Goal: Task Accomplishment & Management: Manage account settings

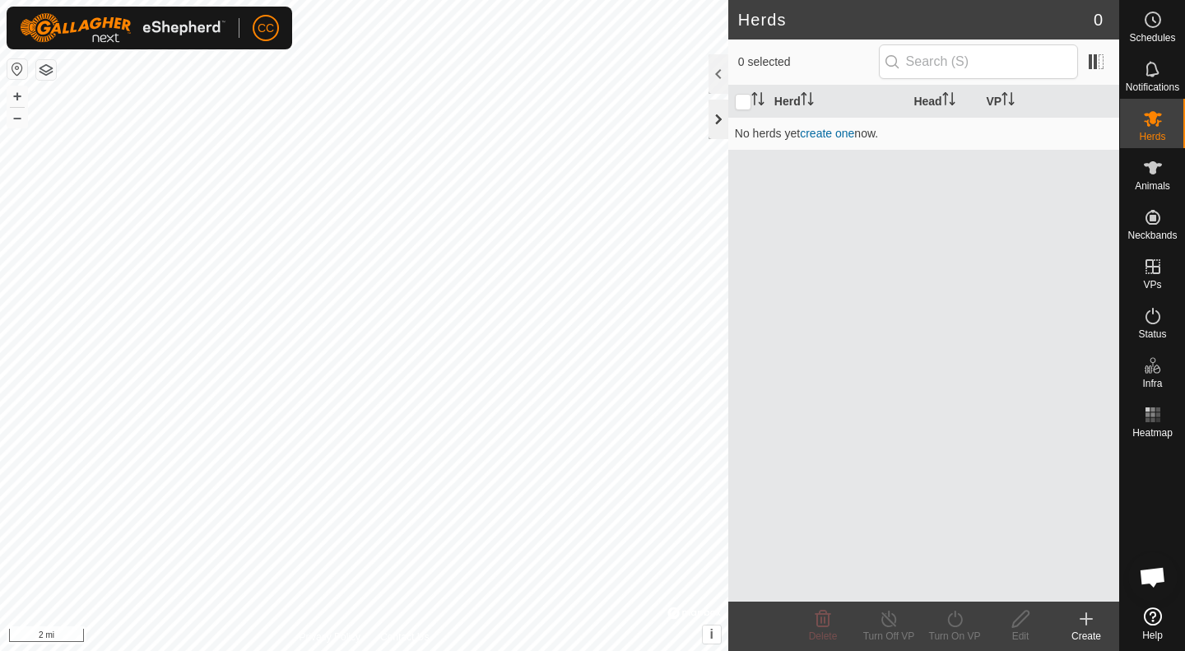
click at [715, 113] on div at bounding box center [719, 120] width 20 height 40
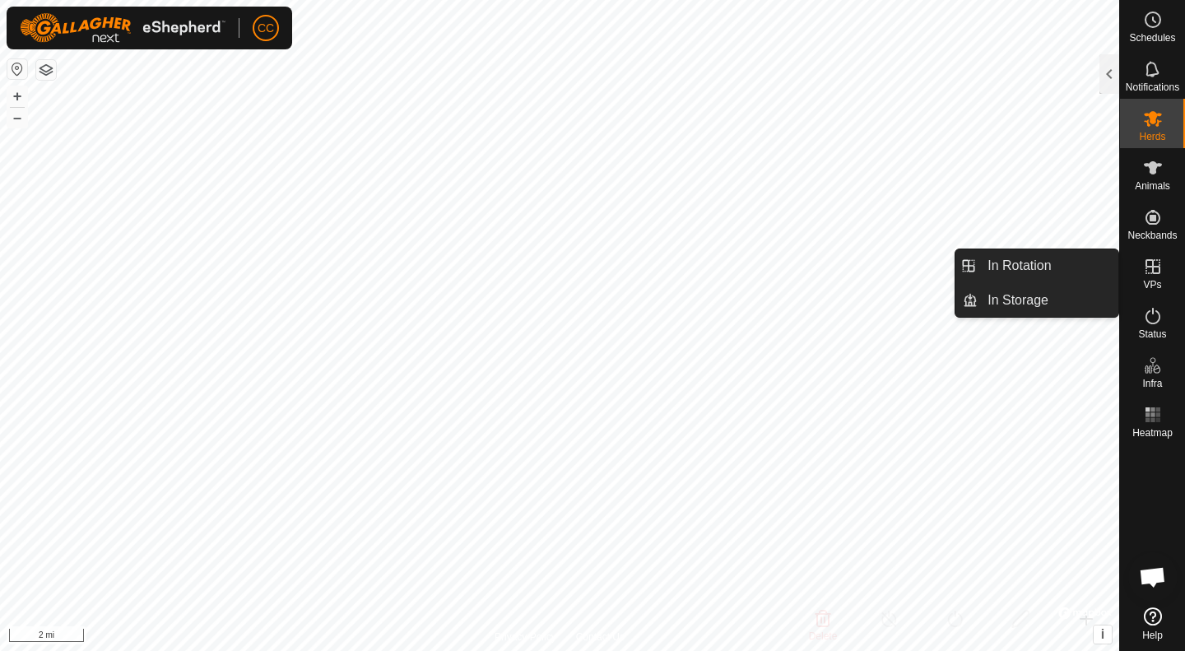
click at [1144, 273] on icon at bounding box center [1153, 267] width 20 height 20
click at [1027, 267] on link "In Rotation" at bounding box center [1048, 265] width 141 height 33
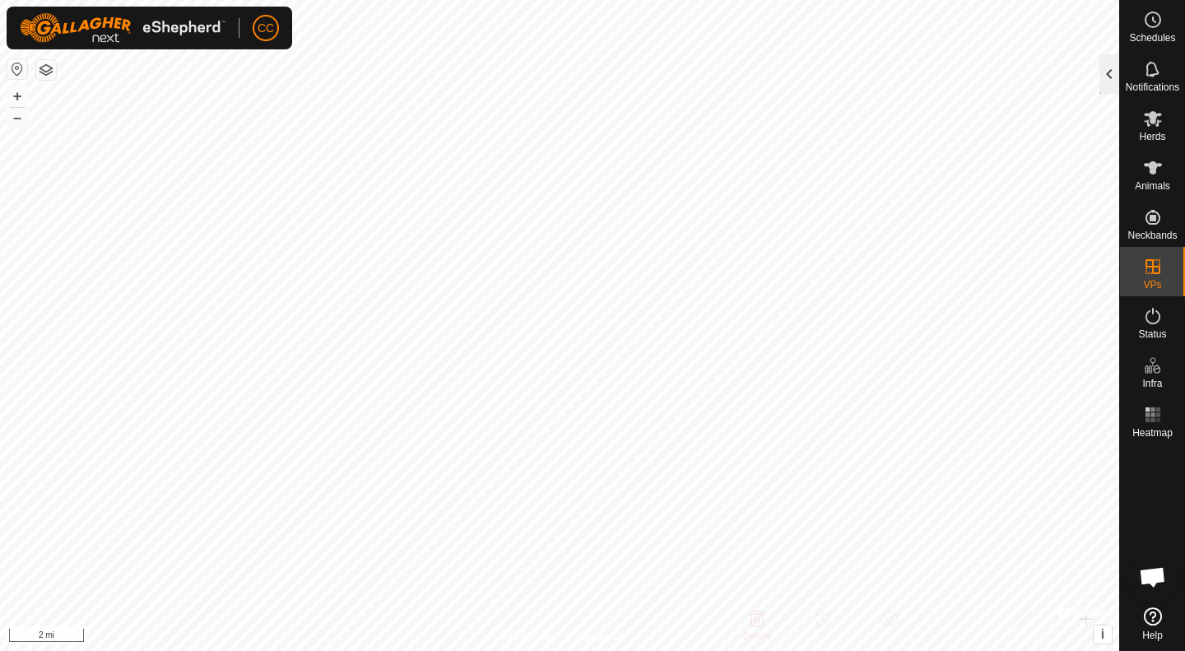
click at [1110, 71] on div at bounding box center [1110, 74] width 20 height 40
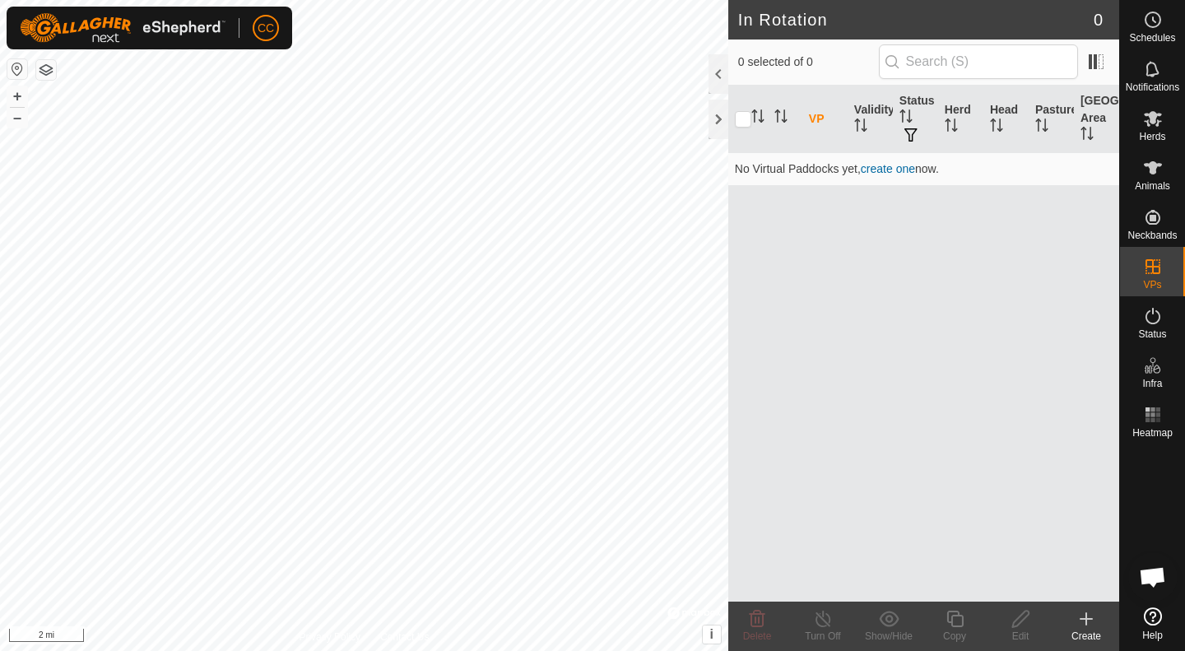
click at [1083, 615] on icon at bounding box center [1087, 619] width 20 height 20
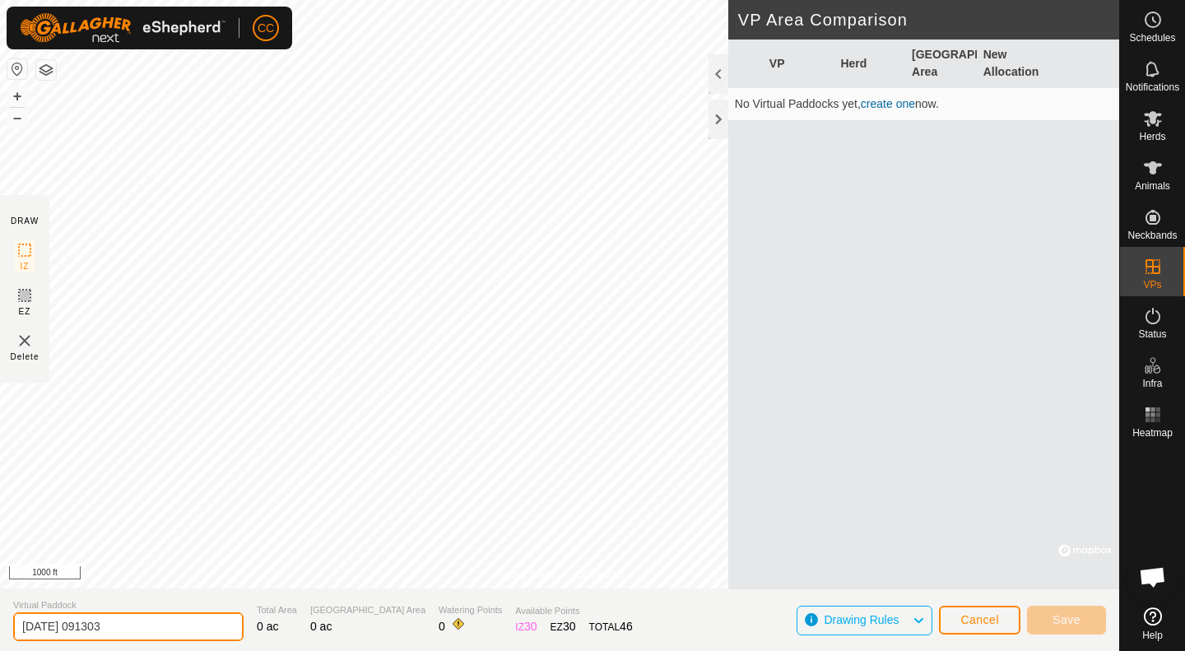
click at [123, 625] on input "[DATE] 091303" at bounding box center [128, 626] width 230 height 29
drag, startPoint x: 142, startPoint y: 626, endPoint x: 0, endPoint y: 622, distance: 141.7
click at [0, 622] on section "Virtual Paddock [DATE] 091303 Total Area 0 ac Grazing Area 0 ac Watering Points…" at bounding box center [560, 620] width 1120 height 63
type input "Creek Training Fence"
click at [551, 624] on div "EZ 30" at bounding box center [564, 626] width 26 height 17
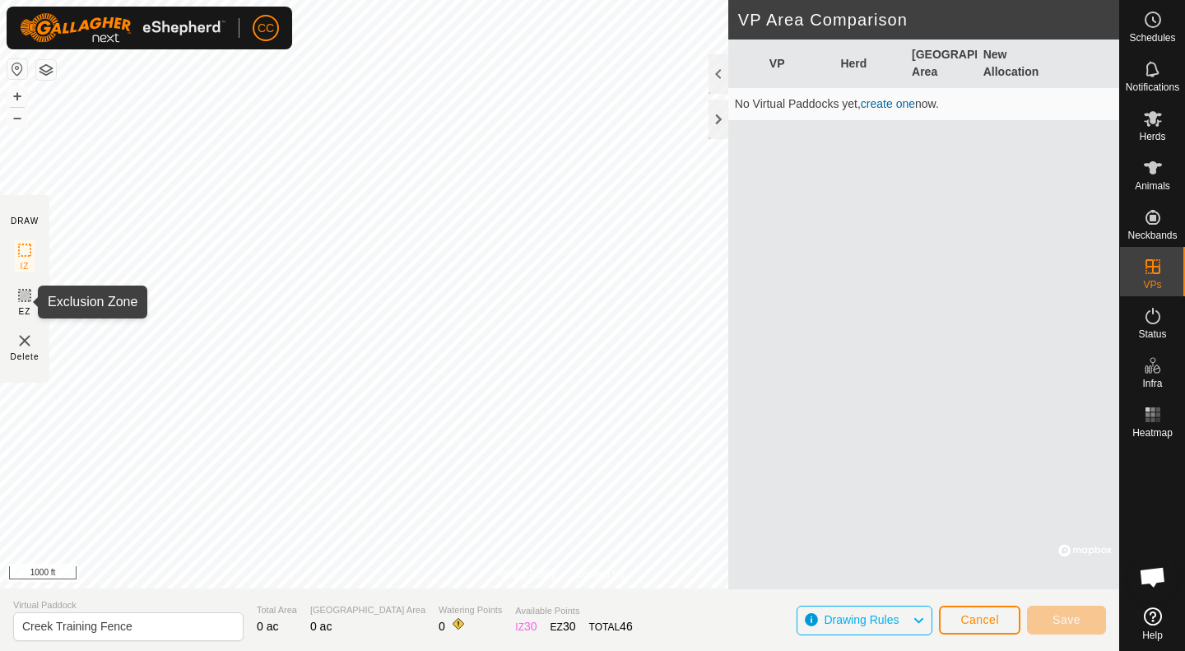
click at [27, 298] on icon at bounding box center [25, 296] width 20 height 20
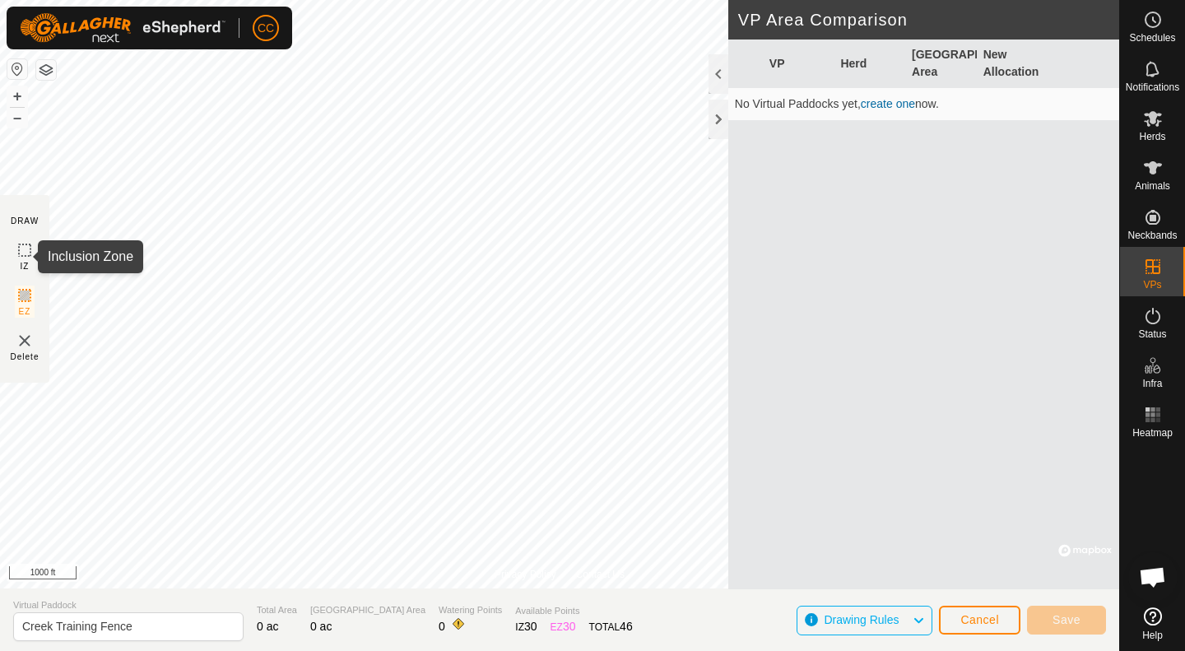
click at [23, 254] on icon at bounding box center [25, 250] width 20 height 20
click at [719, 94] on div at bounding box center [719, 99] width 20 height 91
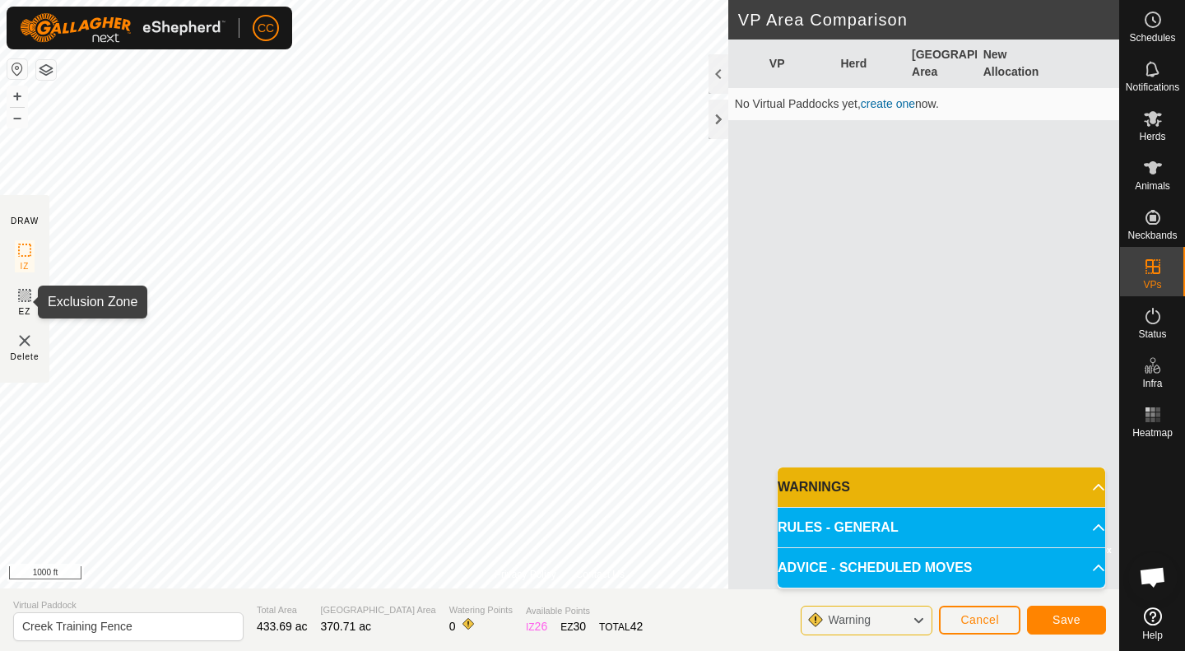
drag, startPoint x: 30, startPoint y: 296, endPoint x: 40, endPoint y: 298, distance: 10.0
click at [30, 297] on icon at bounding box center [25, 296] width 20 height 20
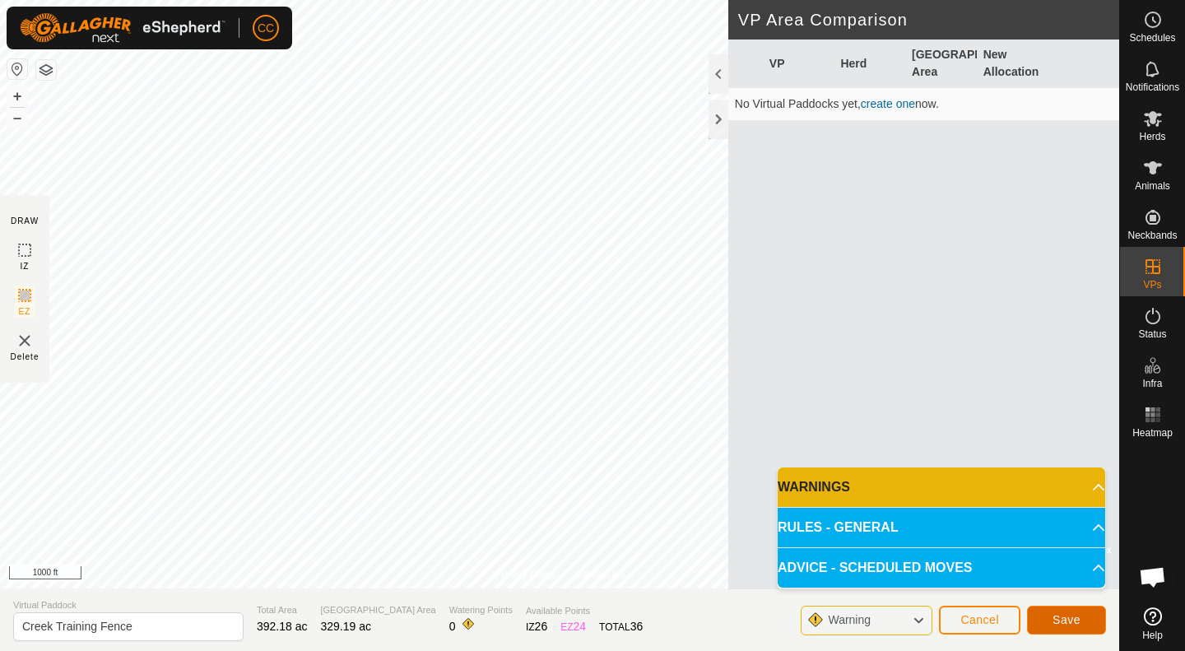
click at [1036, 620] on button "Save" at bounding box center [1066, 620] width 79 height 29
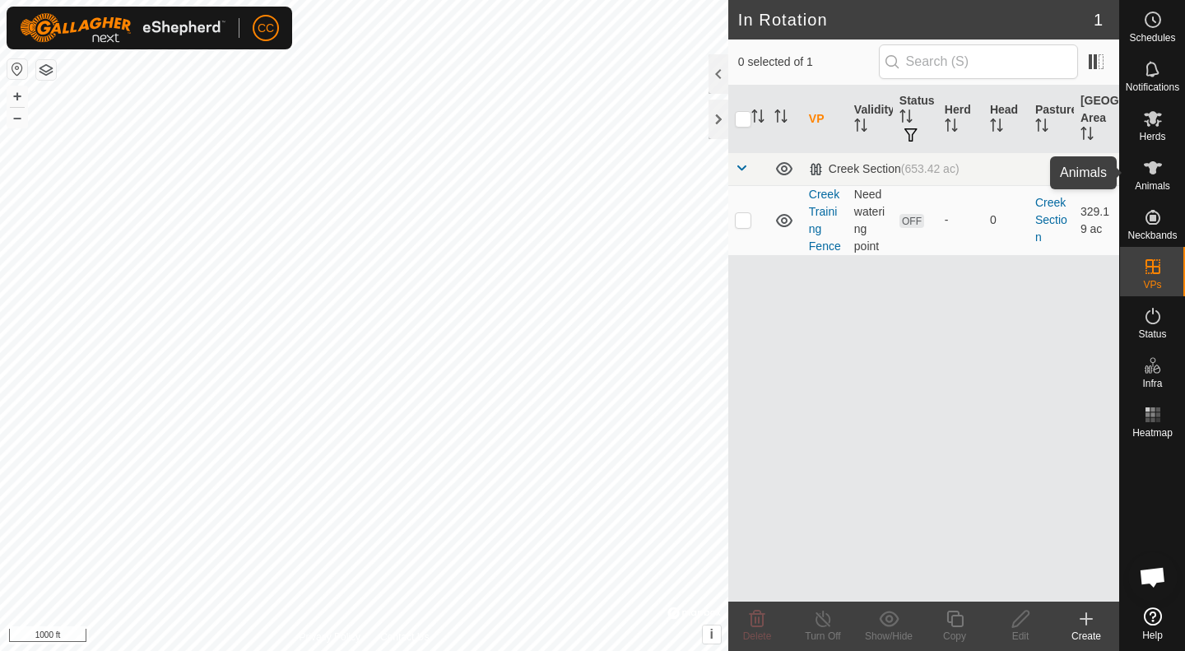
click at [1152, 191] on span "Animals" at bounding box center [1152, 186] width 35 height 10
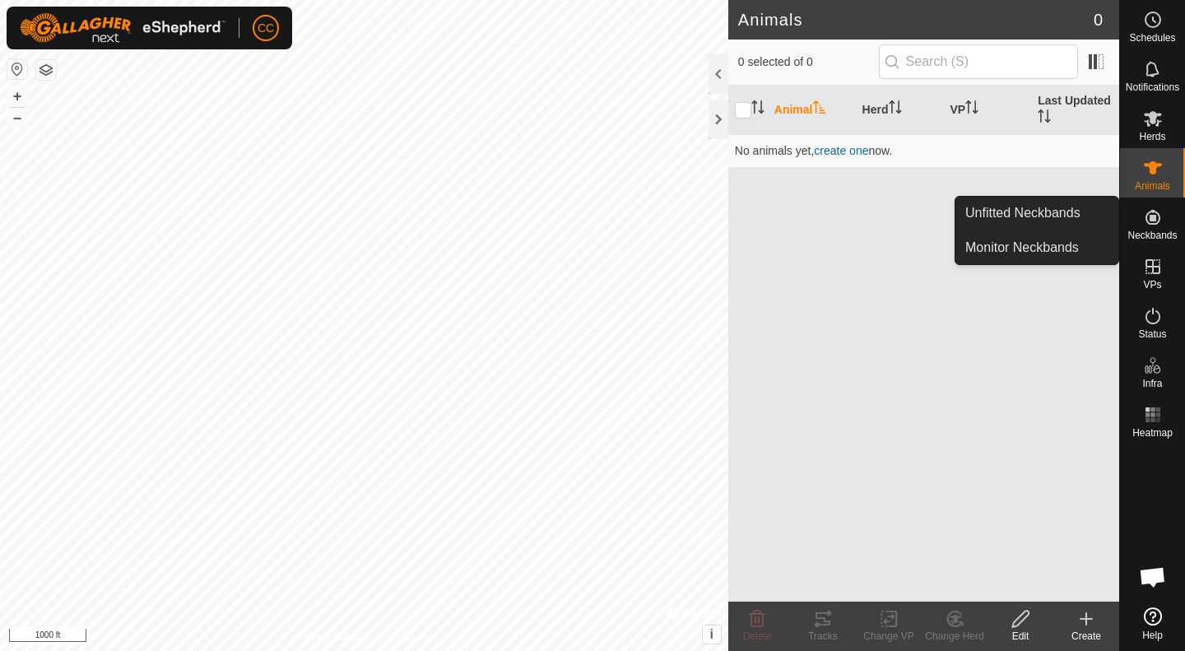
click at [1148, 211] on icon at bounding box center [1153, 217] width 20 height 20
click at [1031, 205] on link "Unfitted Neckbands" at bounding box center [1037, 213] width 163 height 33
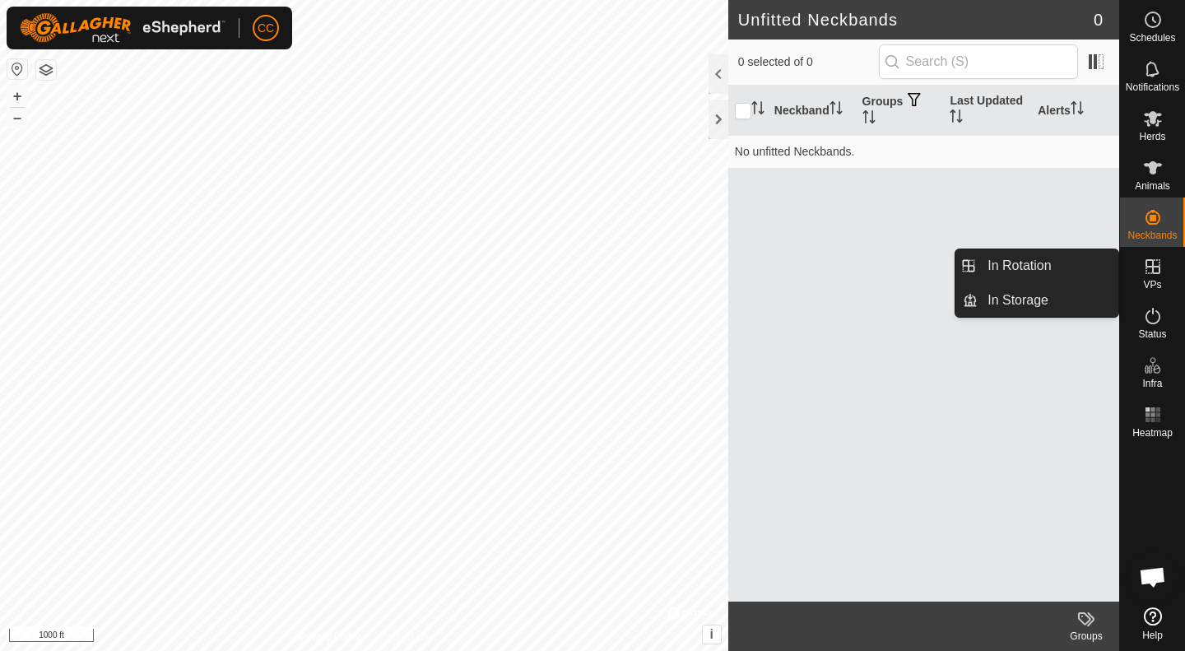
click at [1162, 271] on icon at bounding box center [1153, 267] width 20 height 20
click at [1011, 259] on link "In Rotation" at bounding box center [1048, 265] width 141 height 33
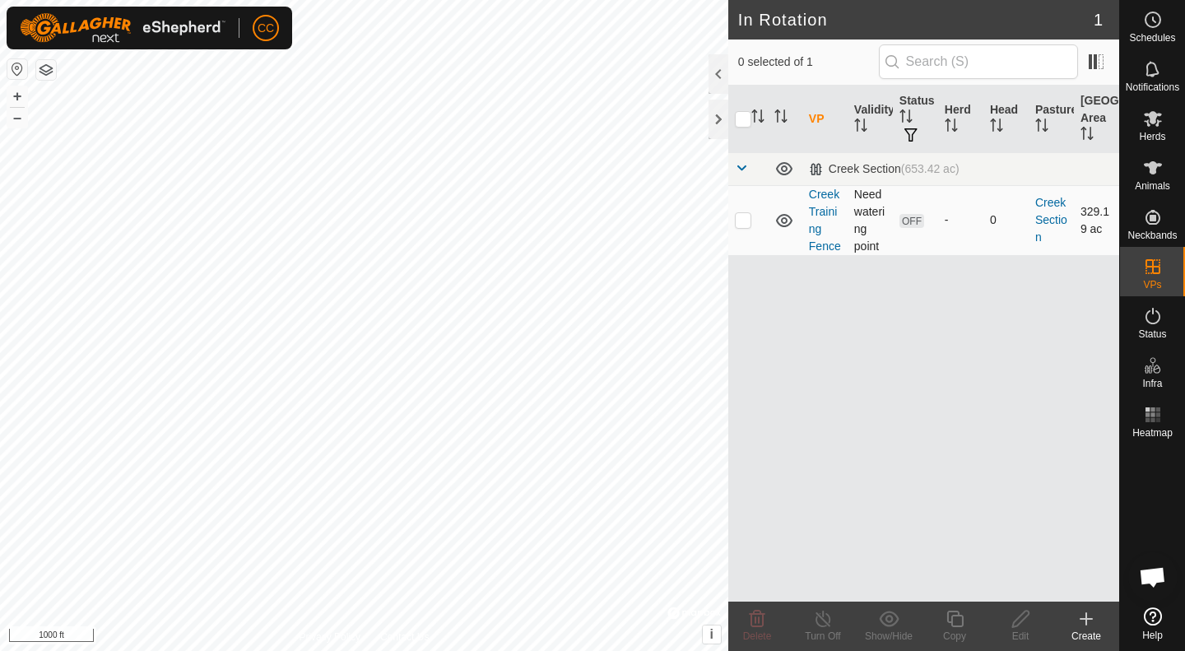
checkbox input "true"
checkbox input "false"
checkbox input "true"
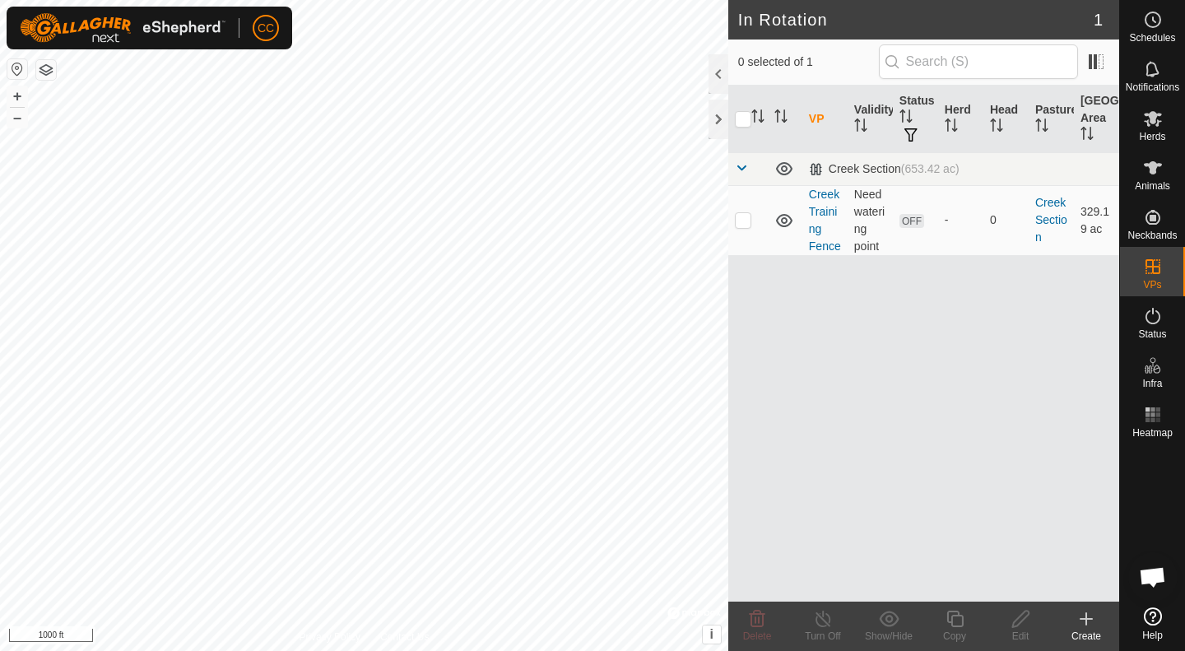
checkbox input "true"
click at [1021, 611] on icon at bounding box center [1021, 619] width 21 height 20
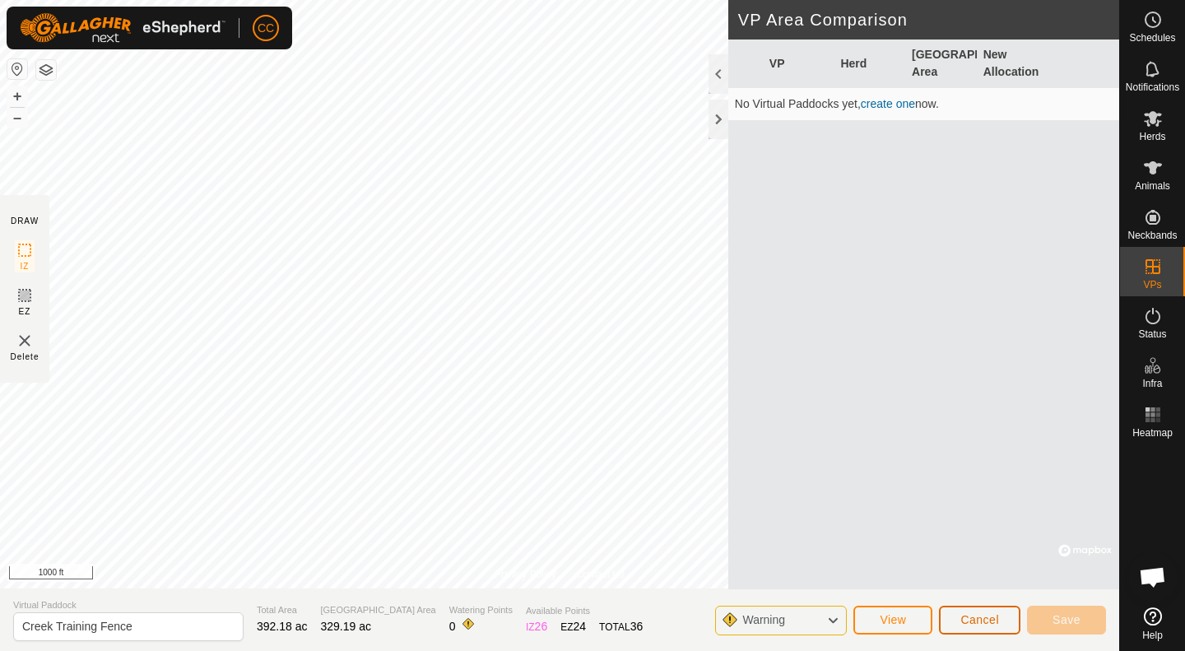
click at [952, 613] on button "Cancel" at bounding box center [979, 620] width 81 height 29
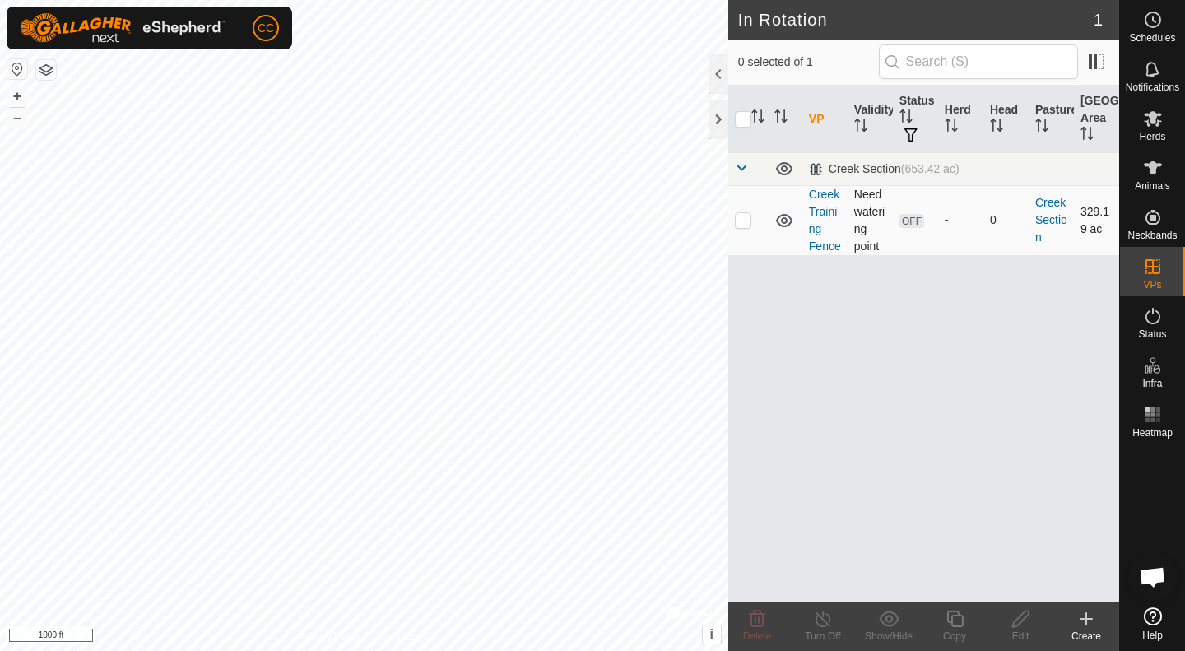
click at [750, 221] on p-checkbox at bounding box center [743, 219] width 16 height 13
checkbox input "true"
click at [761, 617] on icon at bounding box center [757, 619] width 20 height 20
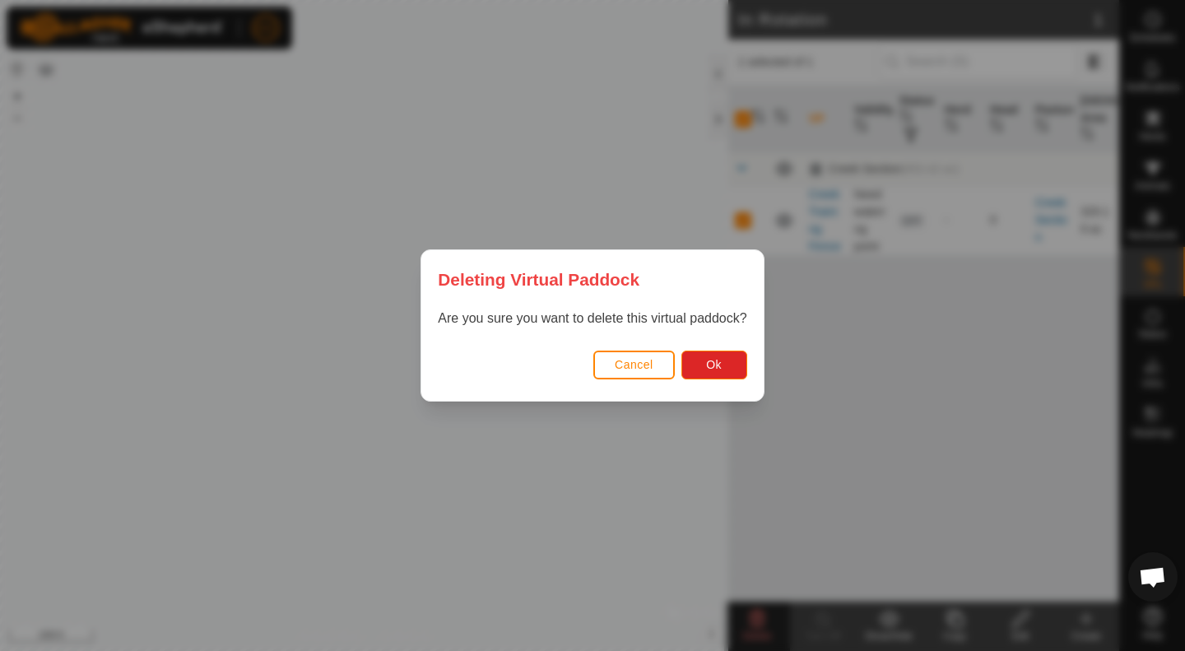
click at [716, 341] on div "Are you sure you want to delete this virtual paddock?" at bounding box center [592, 327] width 342 height 36
click at [707, 372] on button "Ok" at bounding box center [715, 365] width 66 height 29
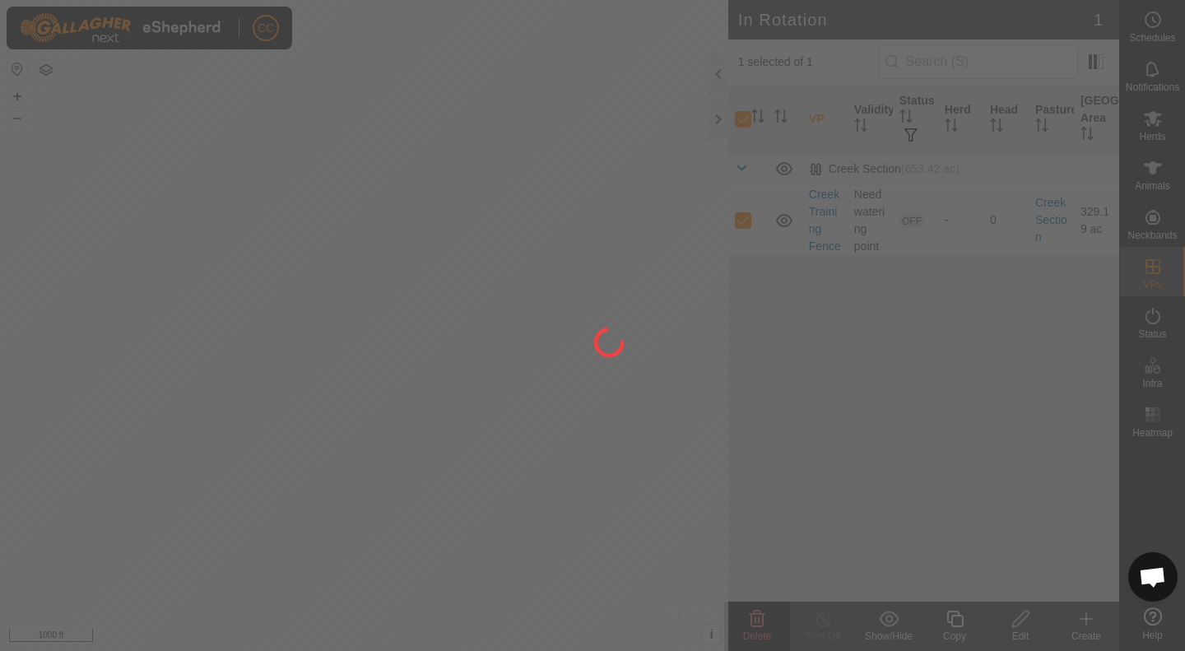
checkbox input "false"
click at [750, 500] on div "CC Schedules Notifications Herds Animals Neckbands VPs Status Infra Heatmap Hel…" at bounding box center [592, 325] width 1185 height 651
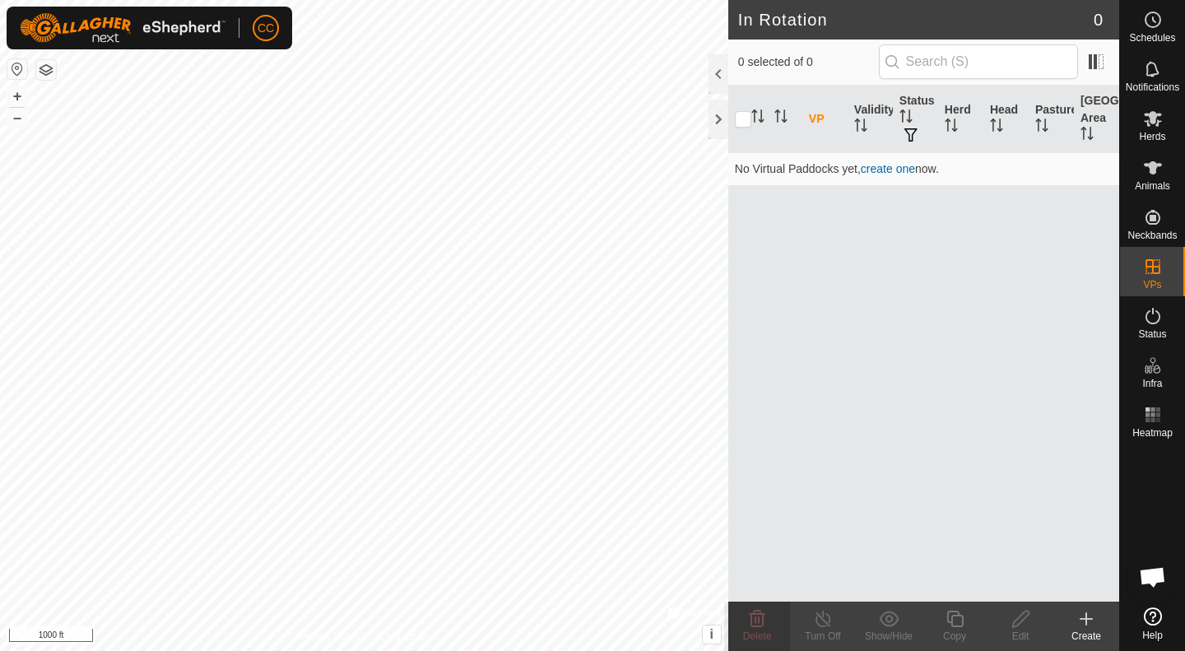
click at [1084, 613] on icon at bounding box center [1087, 619] width 20 height 20
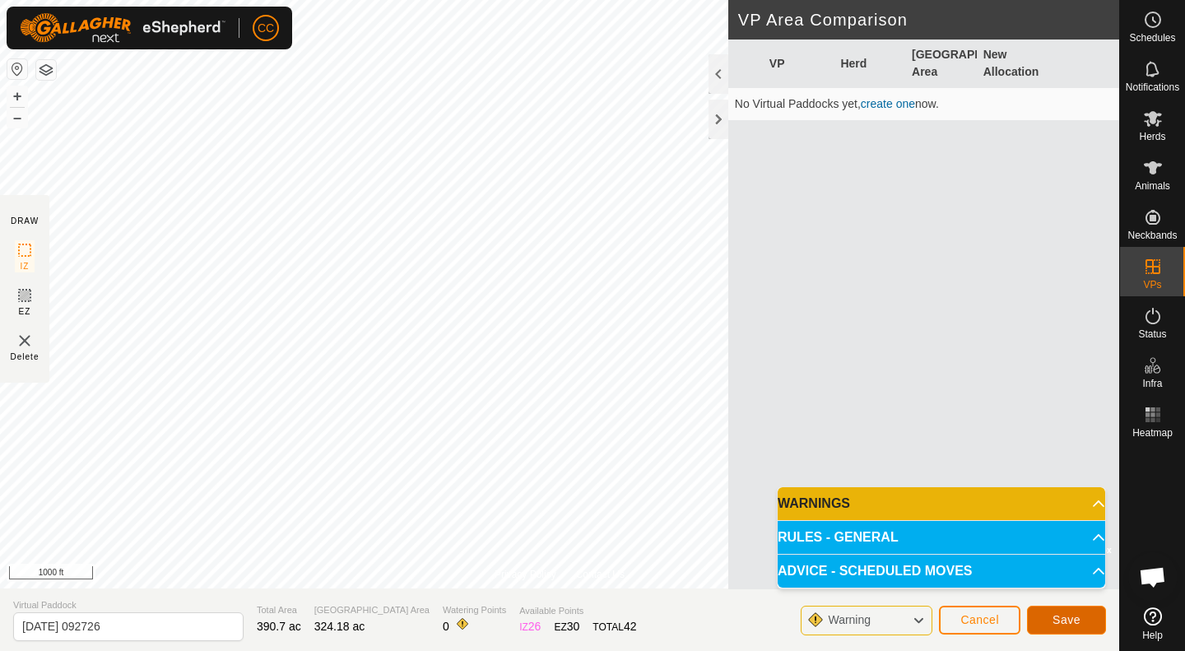
click at [1049, 618] on button "Save" at bounding box center [1066, 620] width 79 height 29
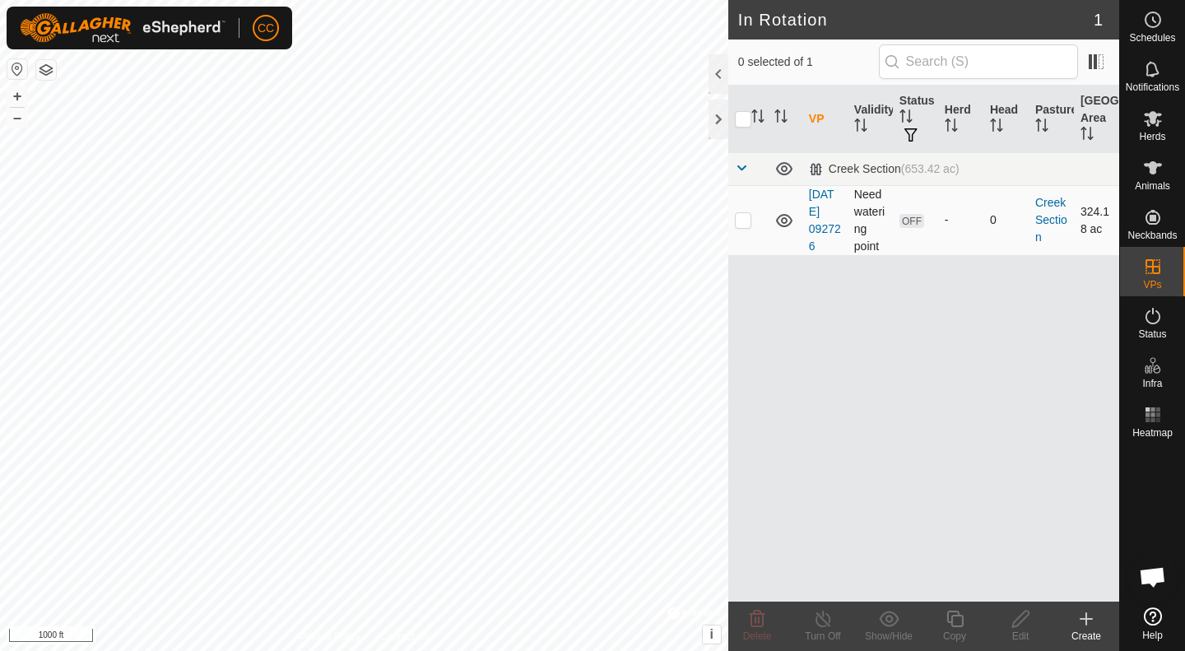
click at [742, 226] on p-checkbox at bounding box center [743, 219] width 16 height 13
checkbox input "true"
click at [881, 338] on div "VP Validity Status Herd Head Pasture [GEOGRAPHIC_DATA] Section (653.42 ac) [DAT…" at bounding box center [924, 344] width 391 height 516
click at [741, 221] on p-checkbox at bounding box center [743, 219] width 16 height 13
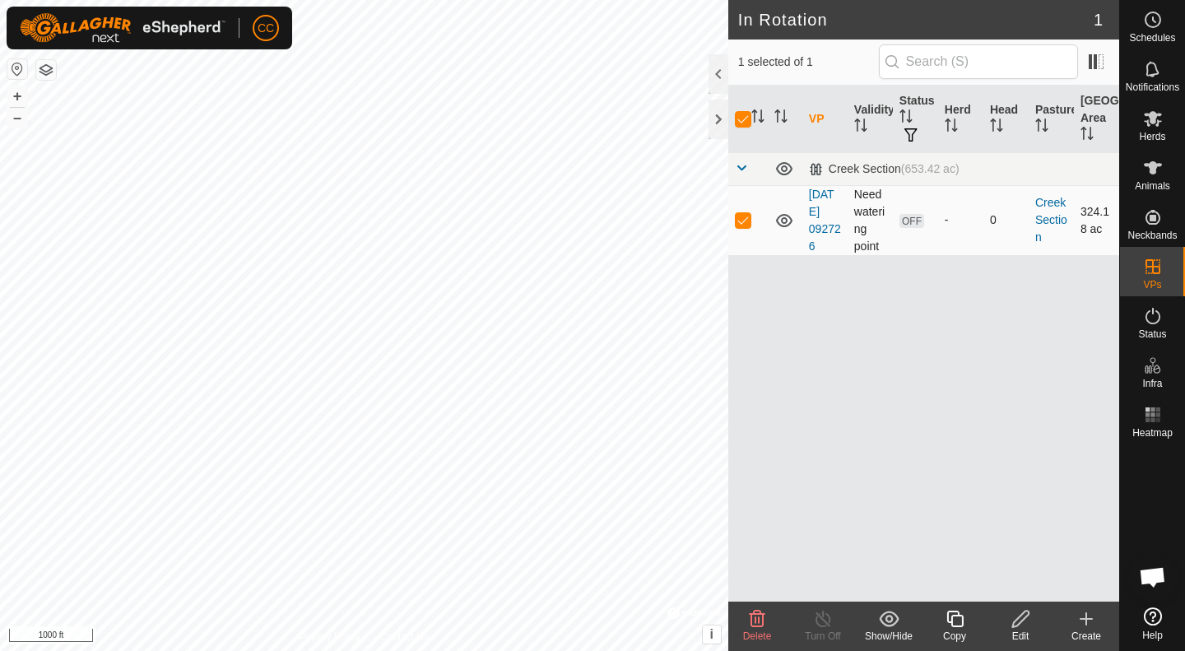
checkbox input "false"
click at [1090, 617] on icon at bounding box center [1087, 619] width 20 height 20
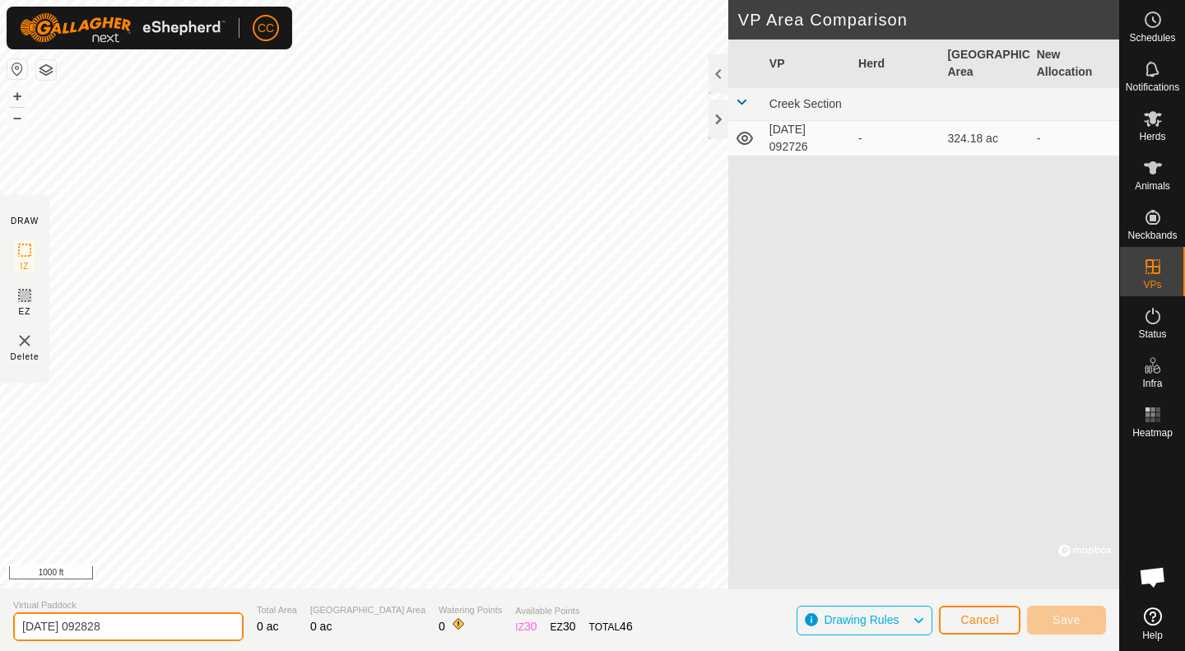
drag, startPoint x: 146, startPoint y: 628, endPoint x: 0, endPoint y: 608, distance: 147.0
click at [0, 608] on section "Virtual Paddock [DATE] 092828 Total Area 0 ac Grazing Area 0 ac Watering Points…" at bounding box center [560, 620] width 1120 height 63
type input "EZ"
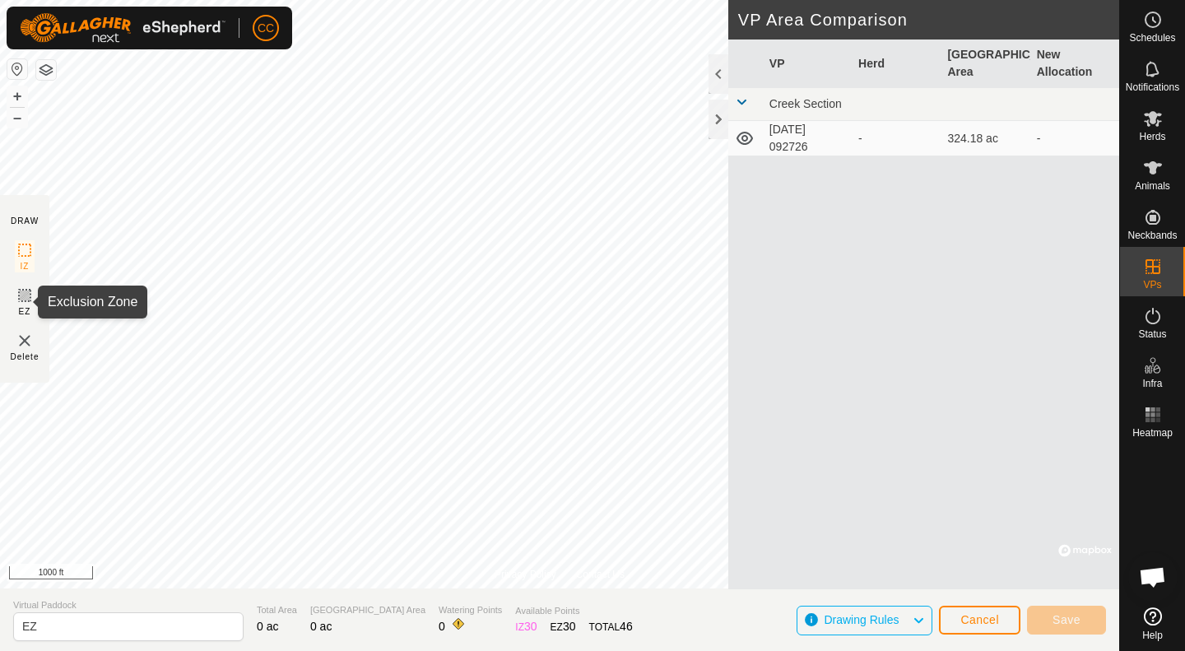
click at [26, 299] on icon at bounding box center [25, 296] width 10 height 10
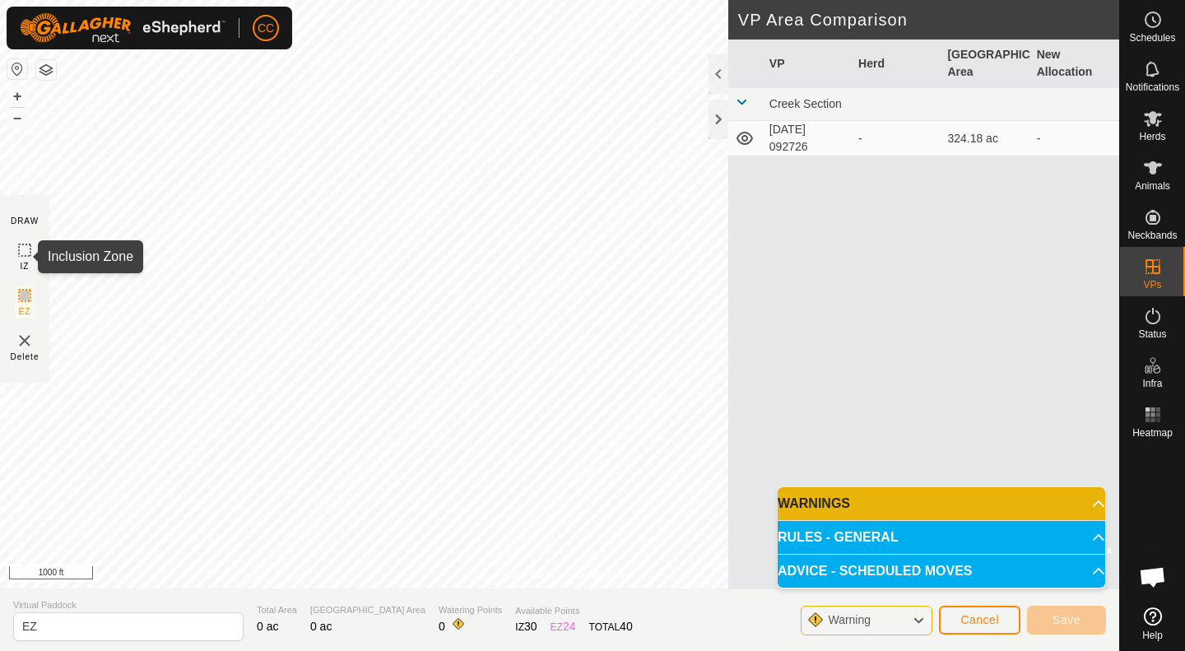
click at [19, 254] on rect at bounding box center [24, 250] width 13 height 13
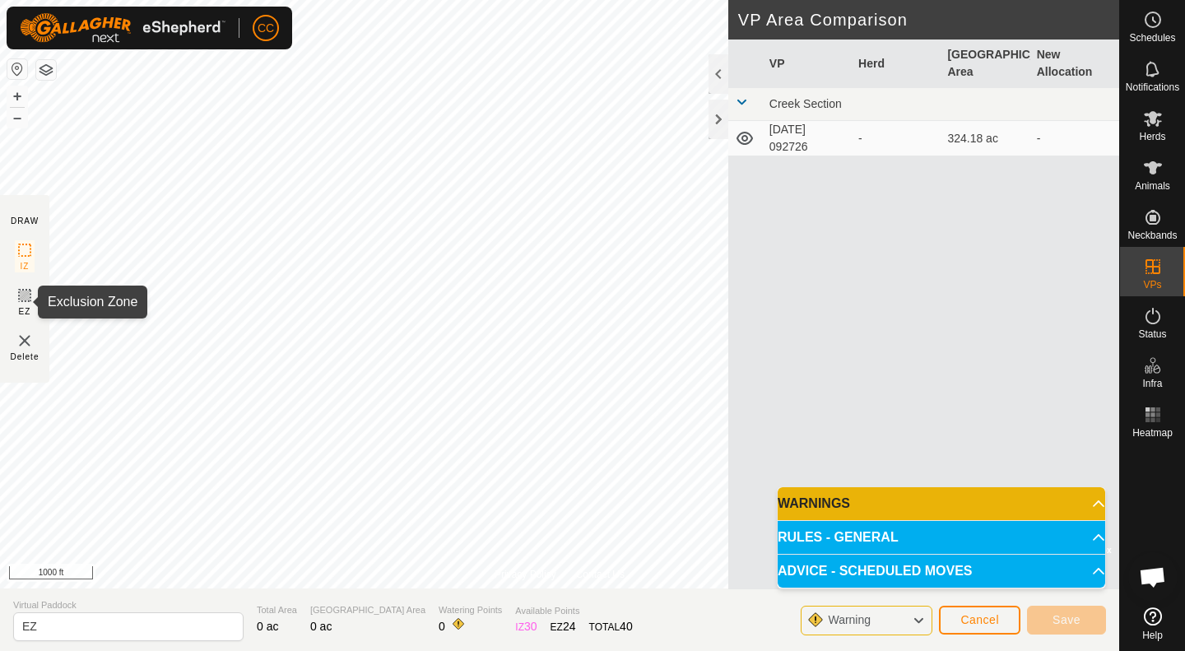
click at [26, 302] on rect at bounding box center [24, 295] width 13 height 13
click at [958, 622] on button "Cancel" at bounding box center [979, 620] width 81 height 29
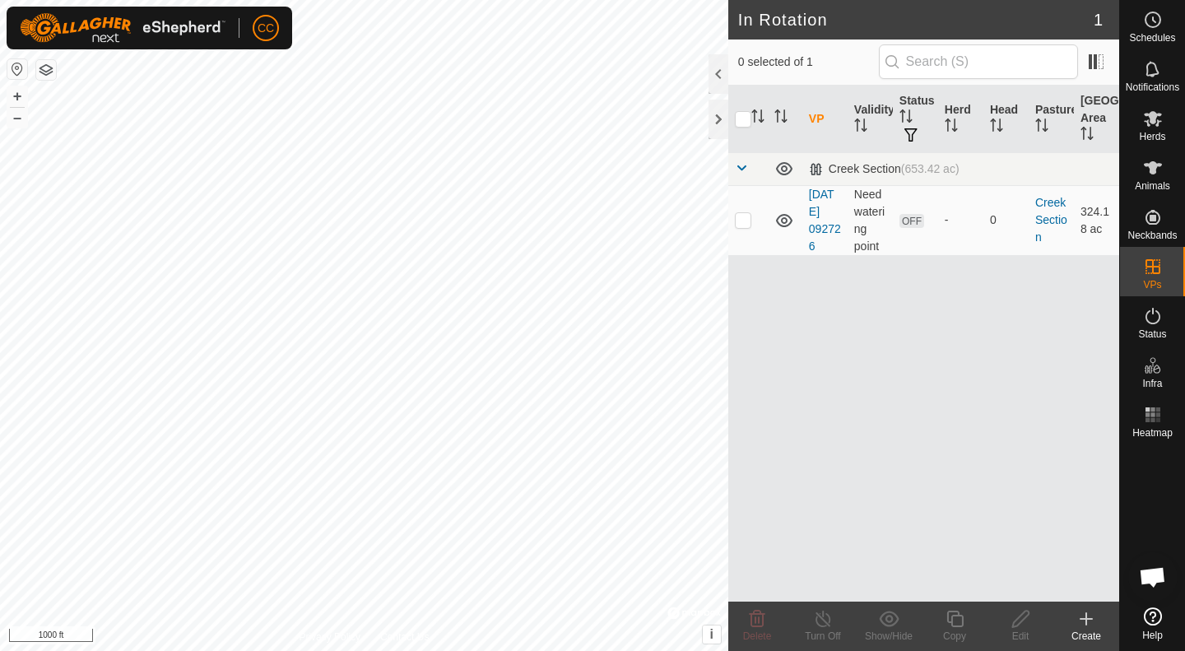
click at [43, 72] on button "button" at bounding box center [46, 70] width 20 height 20
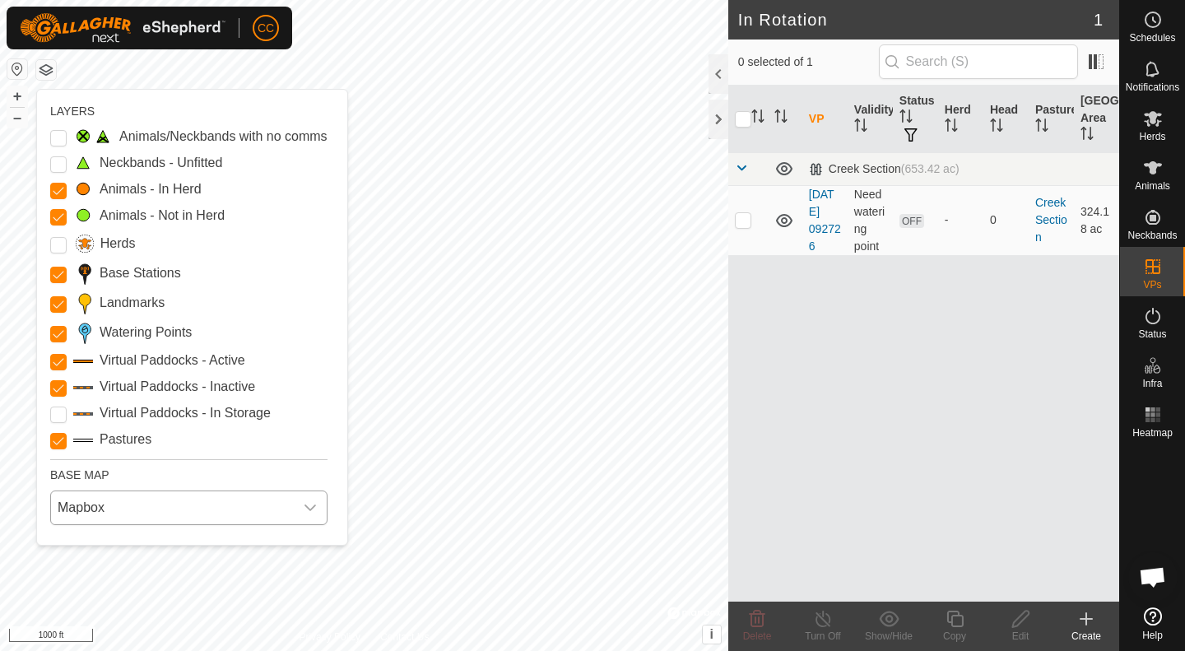
click at [321, 515] on div "dropdown trigger" at bounding box center [310, 507] width 33 height 33
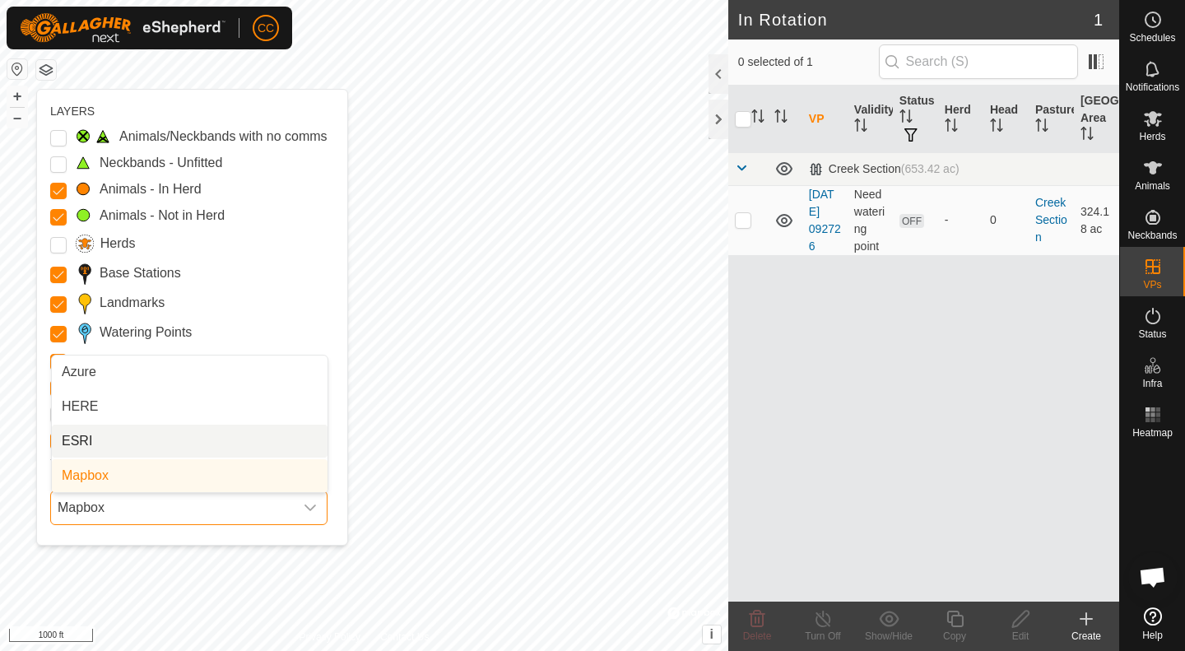
click at [92, 443] on li "ESRI" at bounding box center [190, 441] width 276 height 33
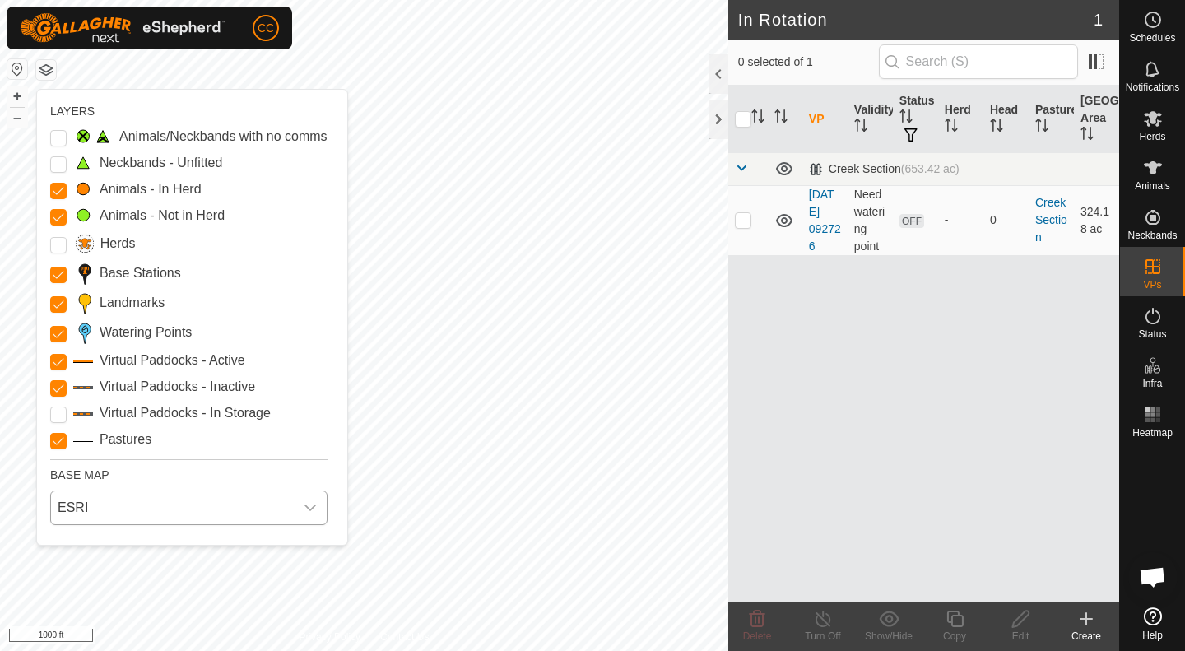
click at [306, 506] on icon "dropdown trigger" at bounding box center [311, 508] width 12 height 7
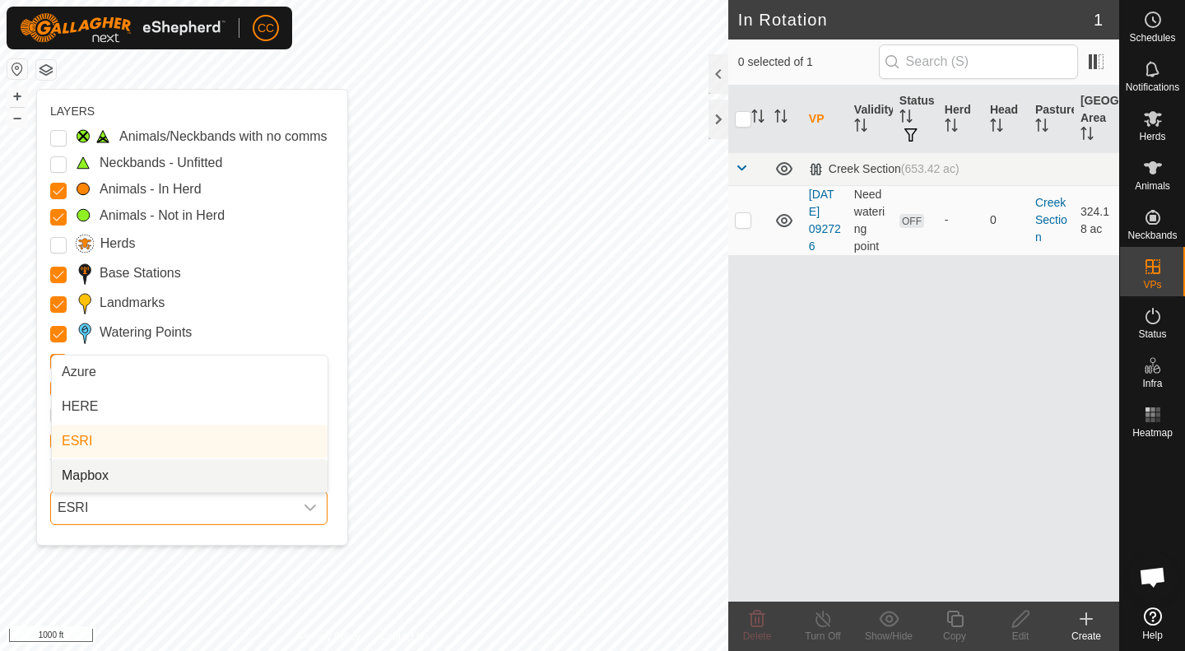
click at [159, 465] on li "Mapbox" at bounding box center [190, 475] width 276 height 33
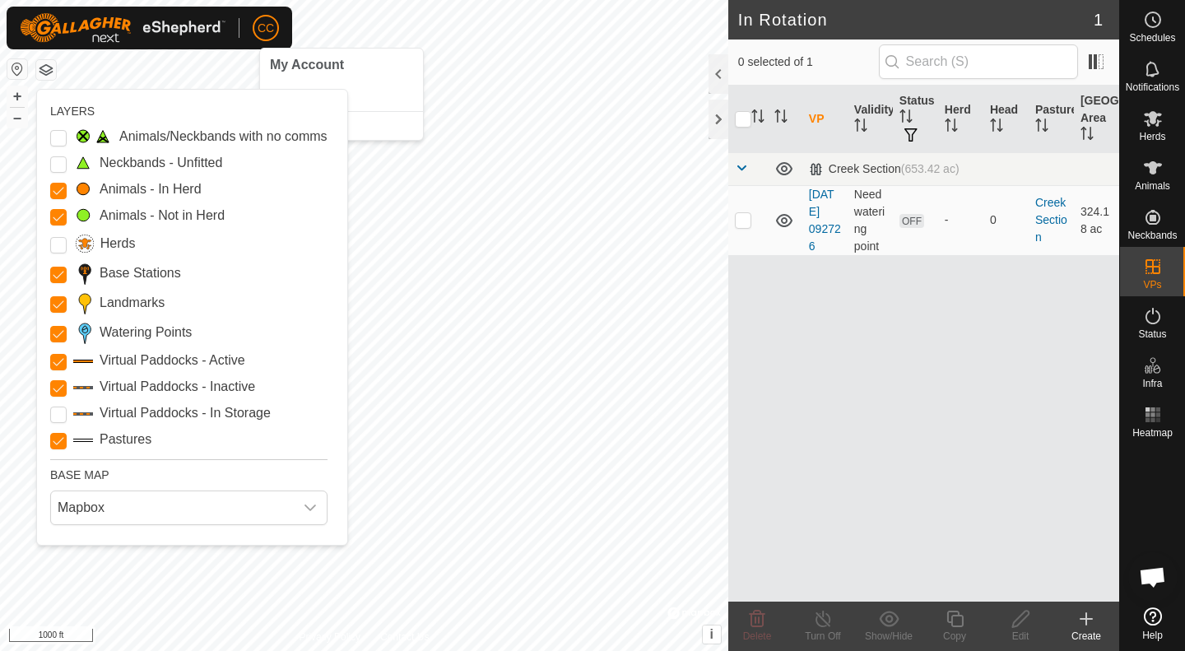
click at [267, 35] on span "CC" at bounding box center [266, 28] width 16 height 17
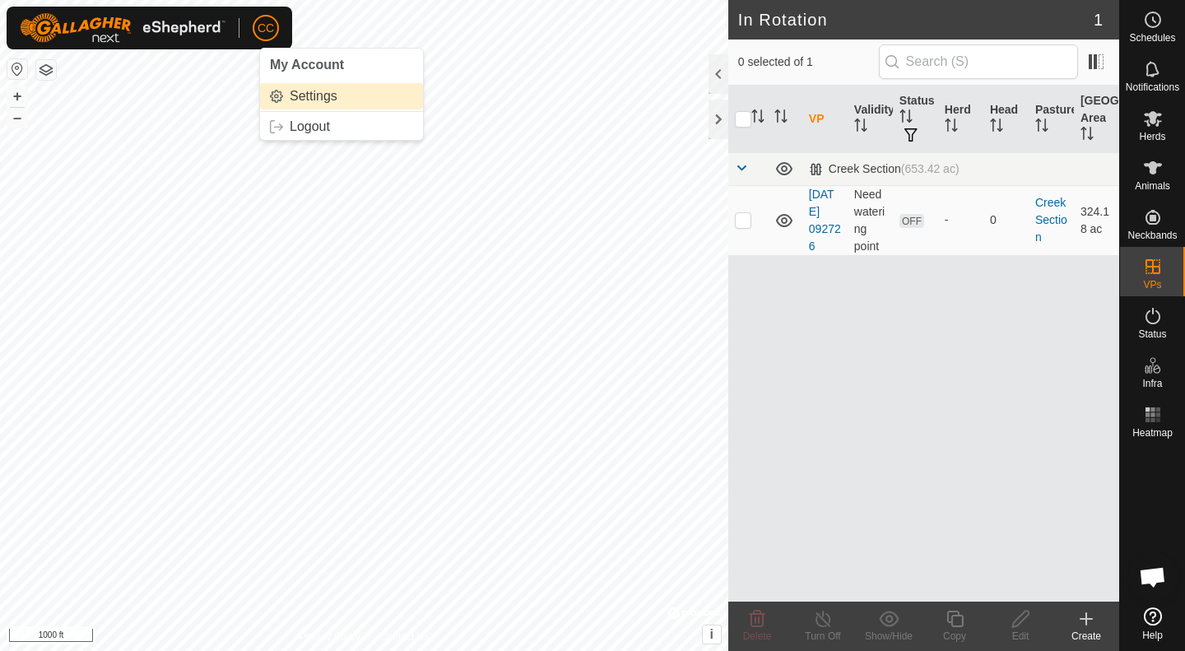
click at [296, 90] on link "Settings" at bounding box center [341, 96] width 163 height 26
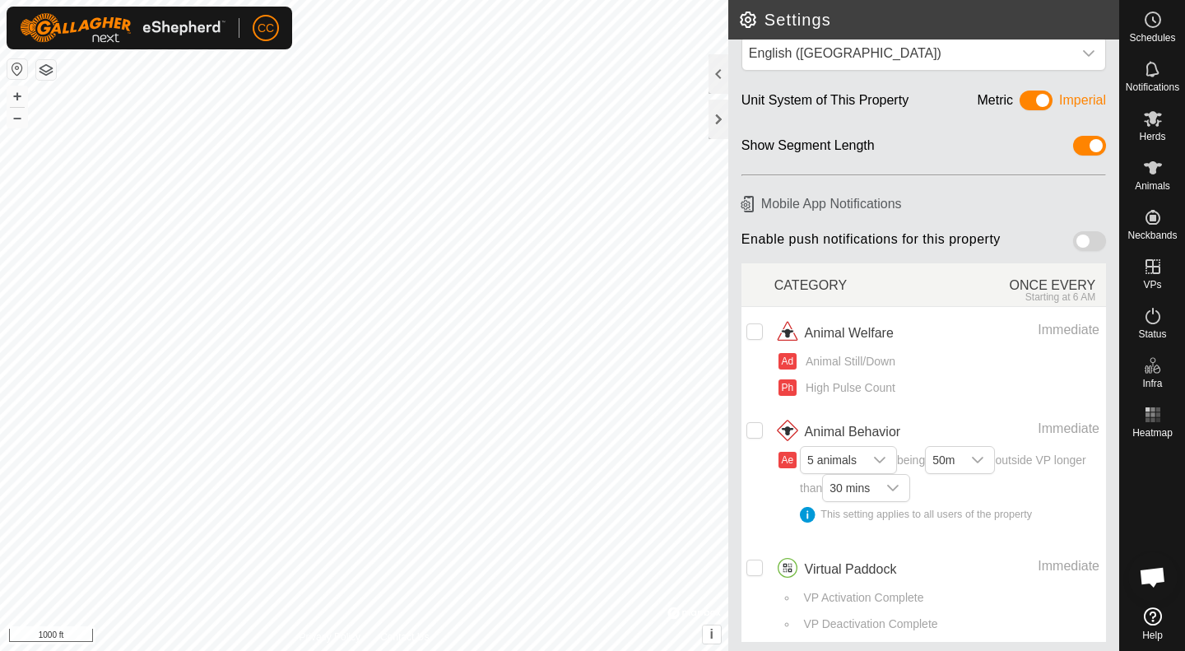
scroll to position [39, 0]
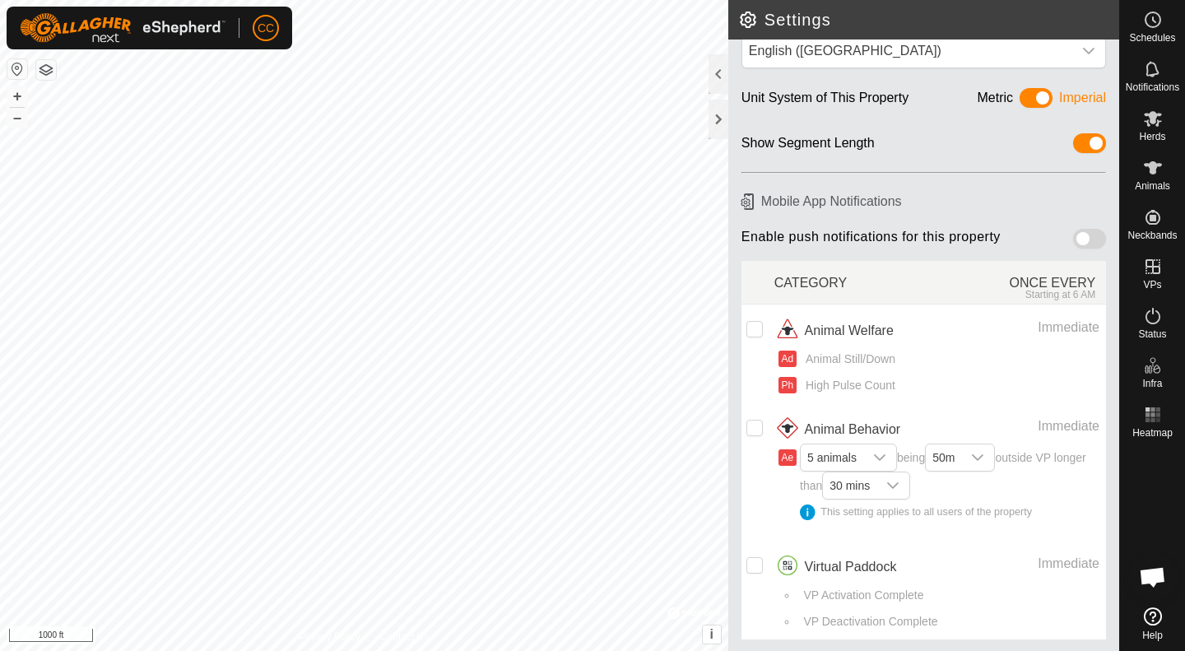
click at [1081, 235] on span at bounding box center [1089, 239] width 33 height 20
click at [761, 326] on input "checkbox" at bounding box center [755, 329] width 16 height 16
checkbox input "true"
click at [756, 423] on input "Row Unselected" at bounding box center [755, 428] width 16 height 16
checkbox input "true"
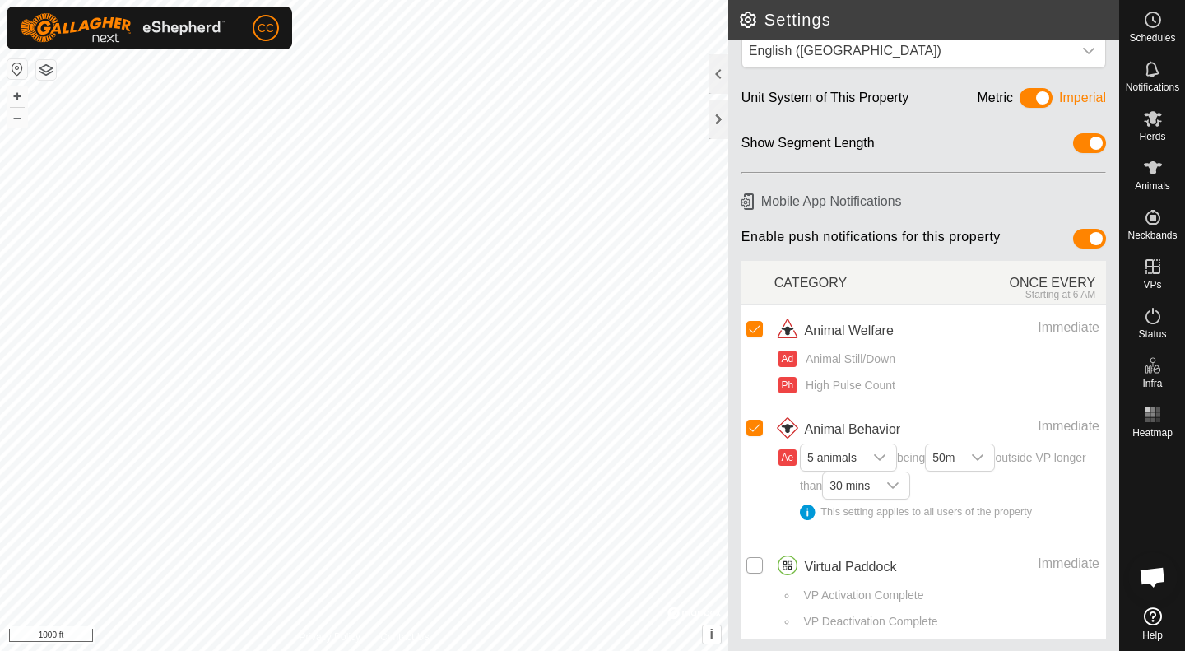
click at [757, 563] on input "Row Unselected" at bounding box center [755, 565] width 16 height 16
checkbox input "true"
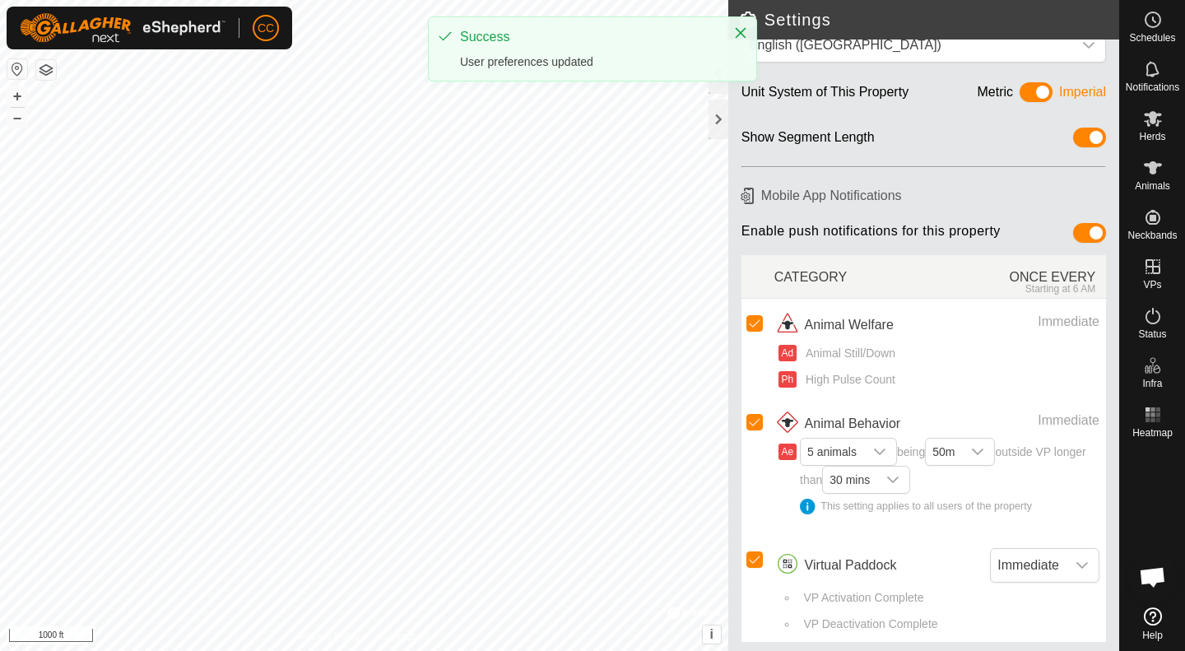
scroll to position [47, 0]
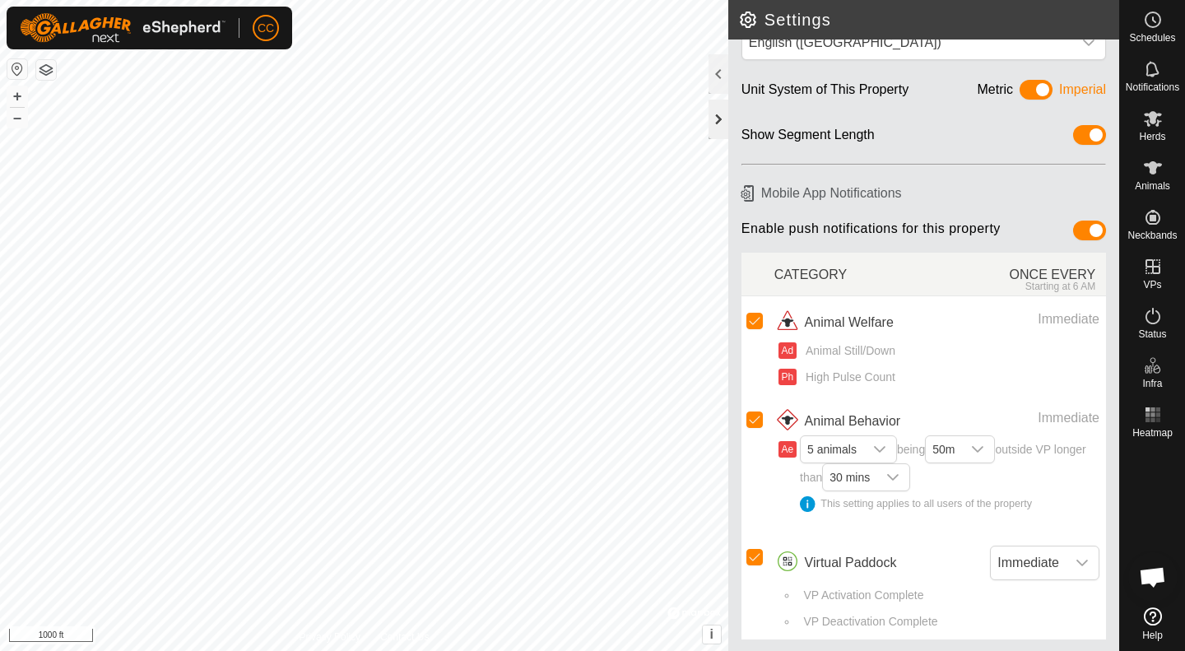
click at [711, 114] on div at bounding box center [719, 120] width 20 height 40
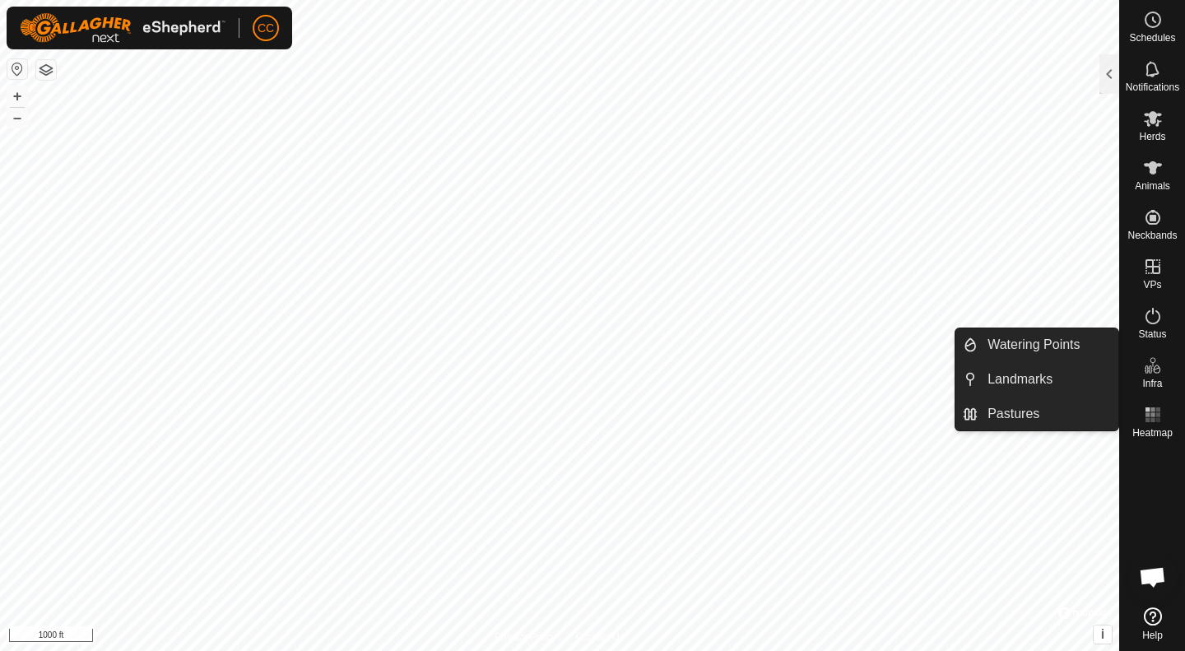
click at [1148, 368] on icon at bounding box center [1148, 370] width 8 height 8
click at [1059, 355] on link "Watering Points" at bounding box center [1048, 344] width 141 height 33
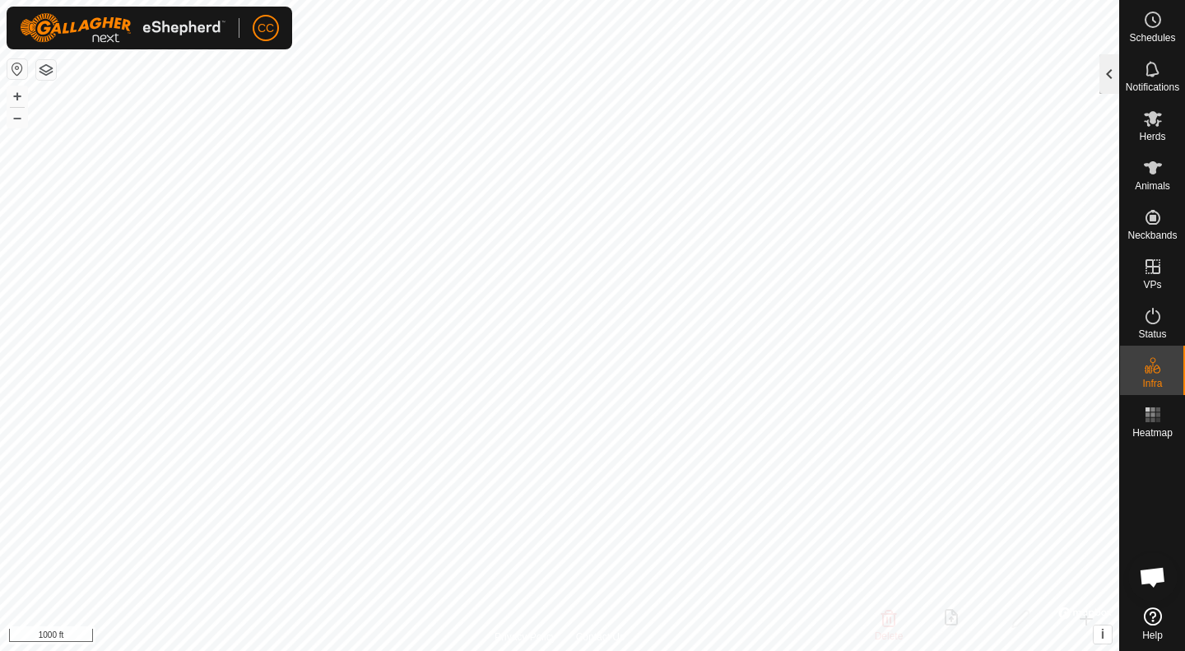
click at [1113, 73] on div at bounding box center [1110, 74] width 20 height 40
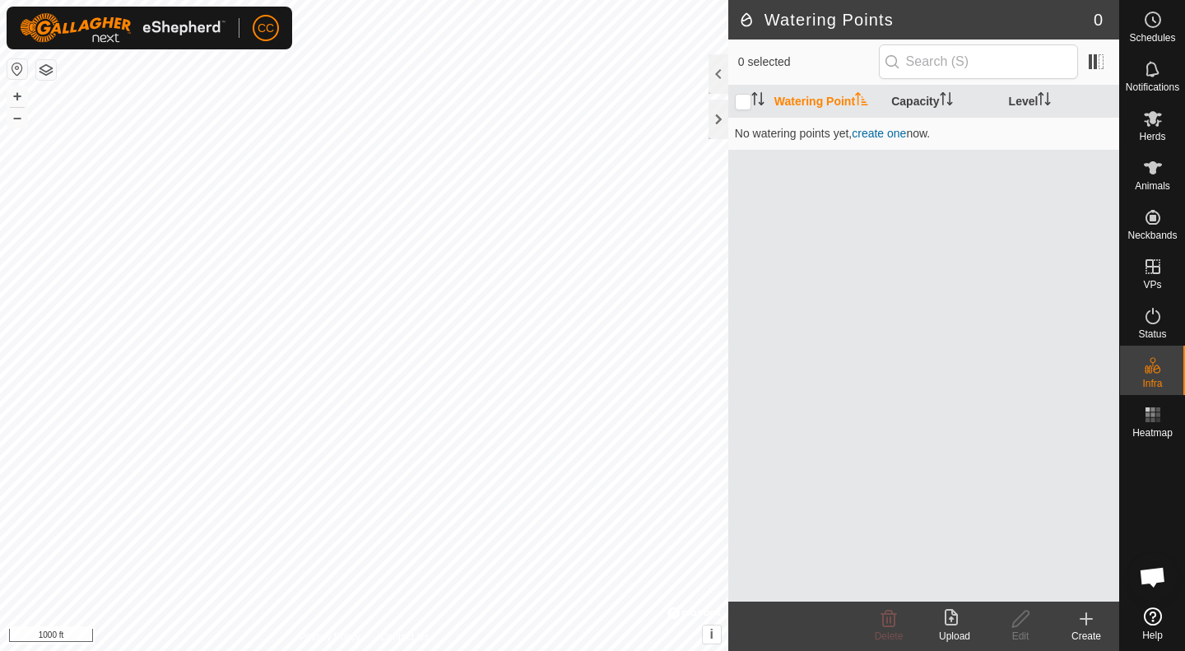
click at [1087, 620] on icon at bounding box center [1087, 619] width 0 height 12
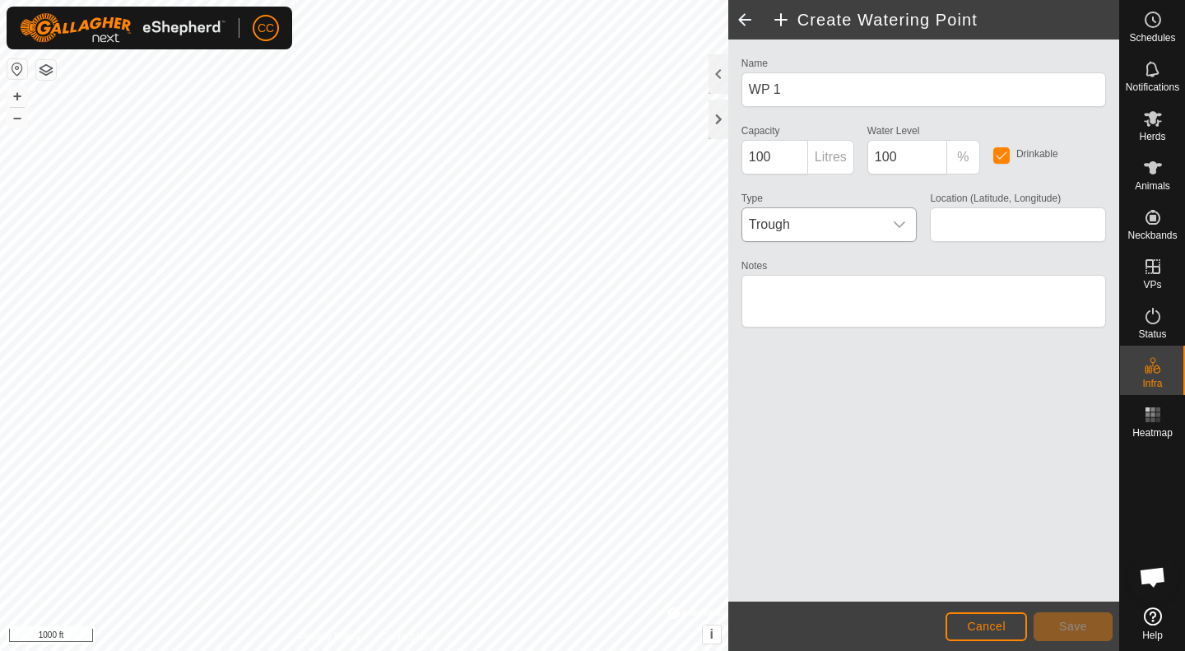
click at [895, 222] on icon "dropdown trigger" at bounding box center [901, 224] width 12 height 7
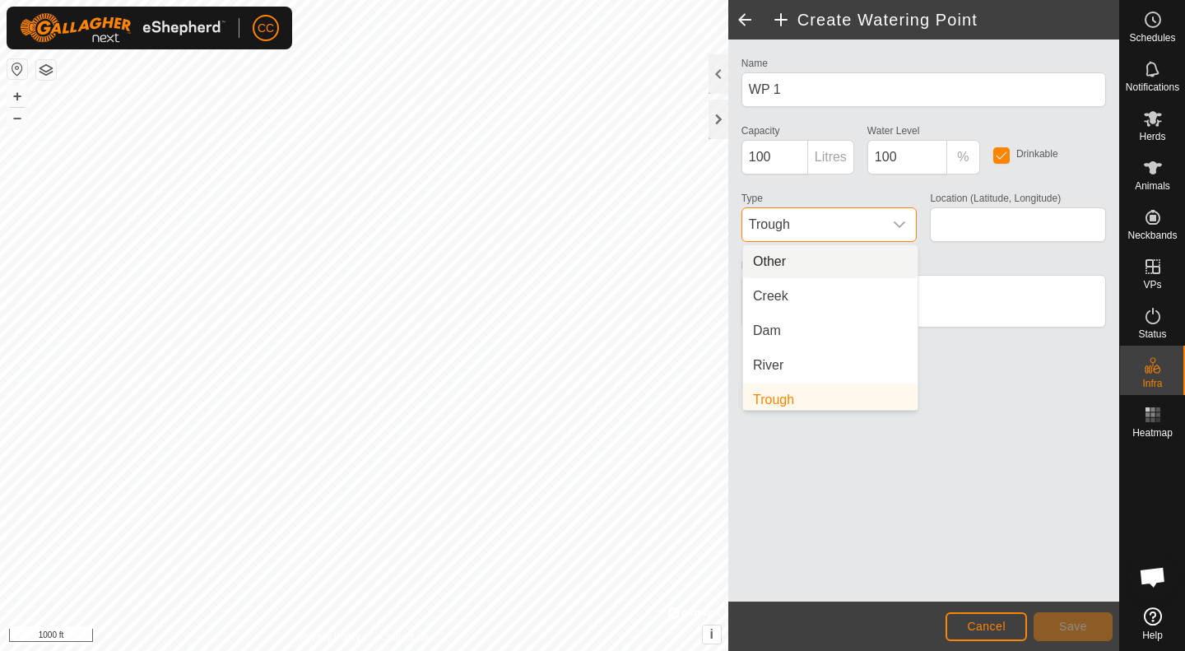
scroll to position [7, 0]
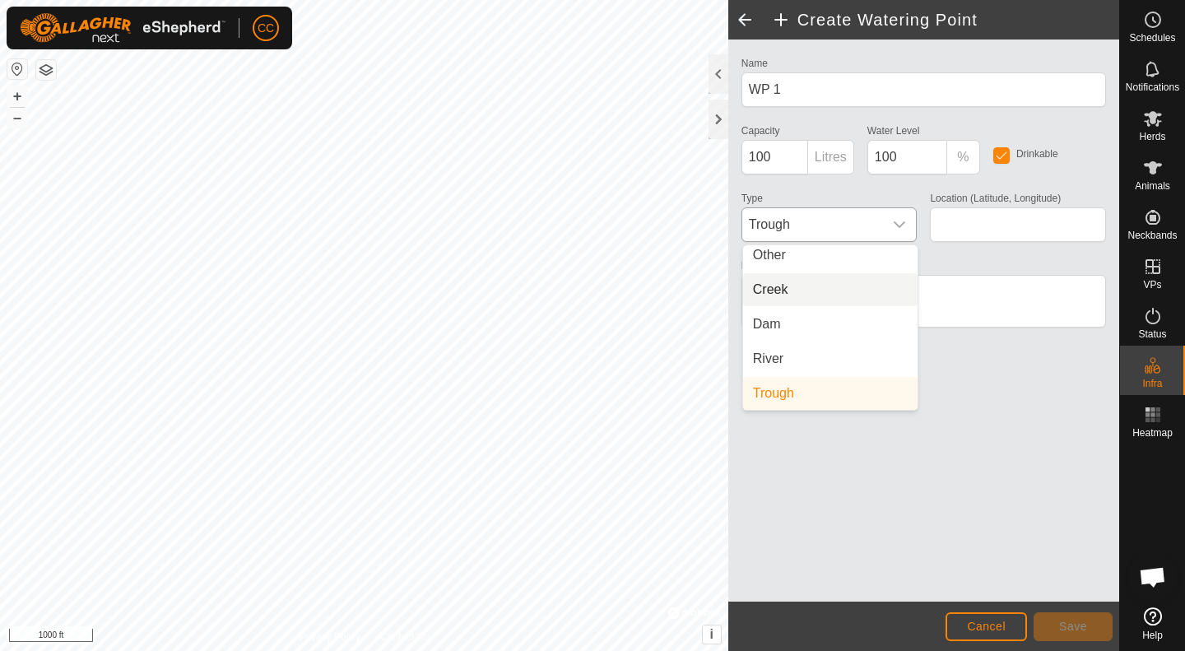
click at [794, 287] on li "Creek" at bounding box center [830, 289] width 175 height 33
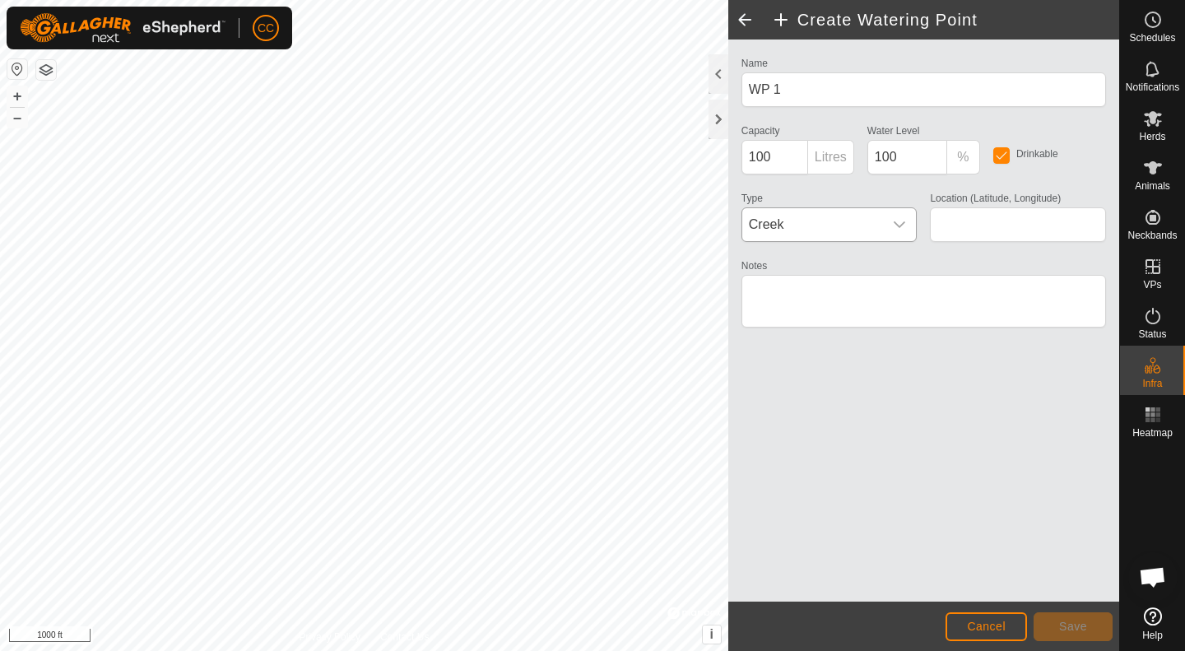
type input "35.711732, -101.121036"
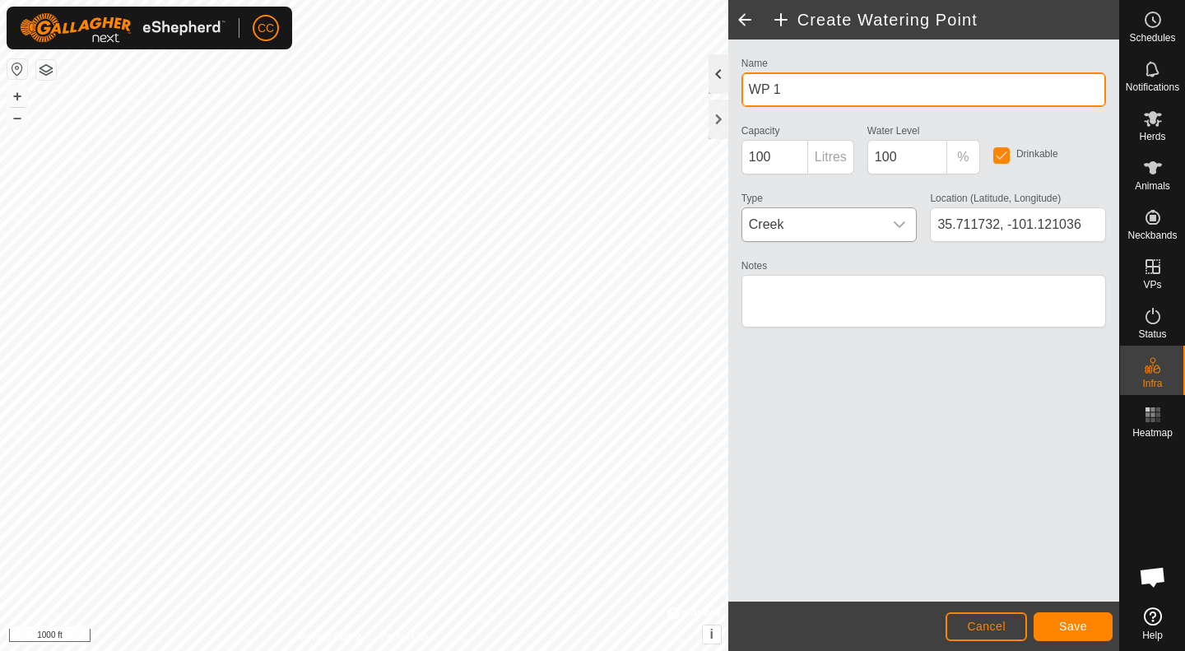
click at [682, 93] on div "Create Watering Point Name WP 1 Capacity 100 Litres Water Level 100 % Drinkable…" at bounding box center [560, 325] width 1120 height 651
drag, startPoint x: 800, startPoint y: 85, endPoint x: 738, endPoint y: 91, distance: 62.9
click at [738, 91] on div "Name WP 1" at bounding box center [924, 80] width 378 height 54
type input "S"
type input "Whitedeer Creek"
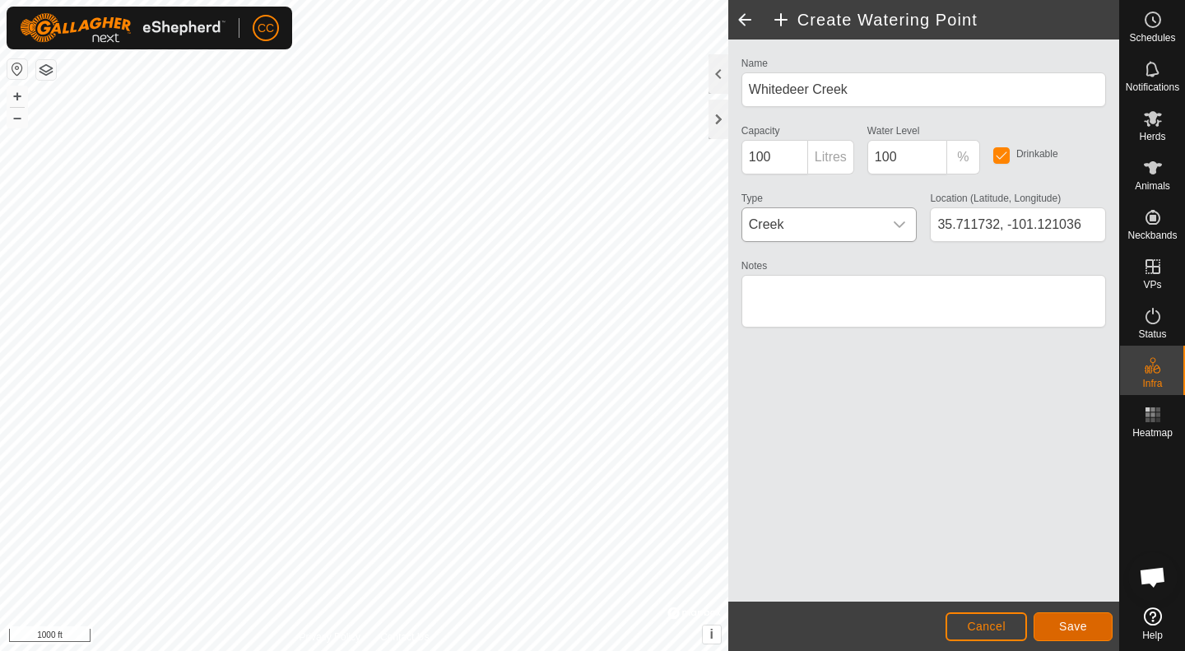
click at [1061, 631] on span "Save" at bounding box center [1073, 626] width 28 height 13
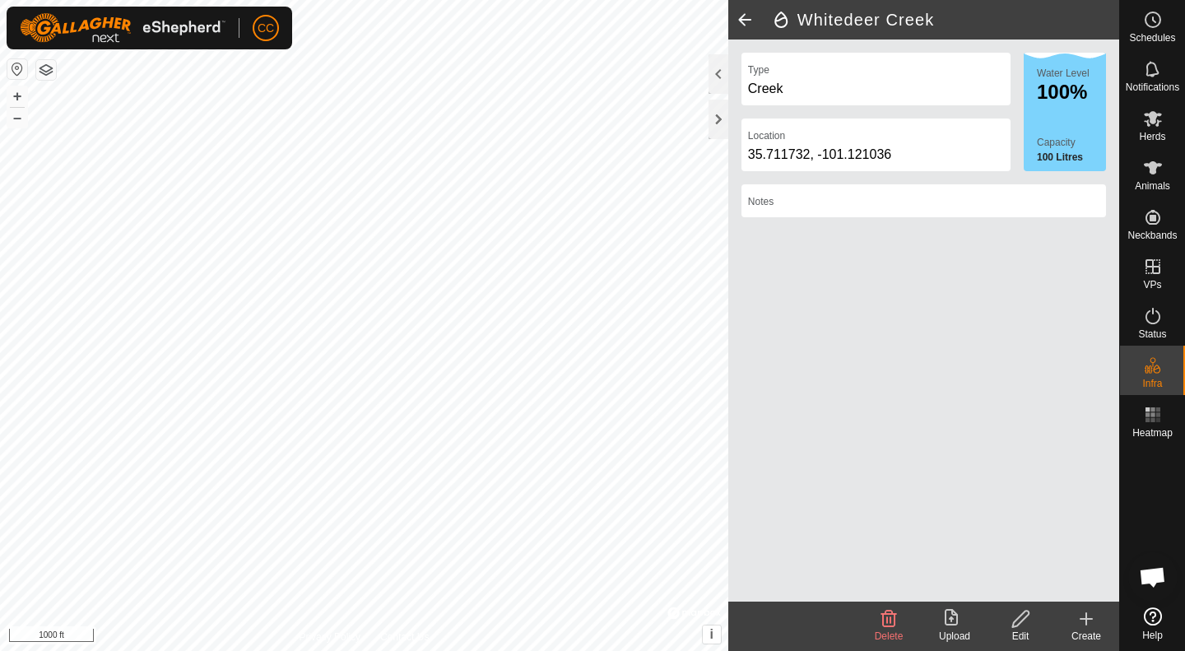
click at [747, 26] on span at bounding box center [745, 20] width 33 height 40
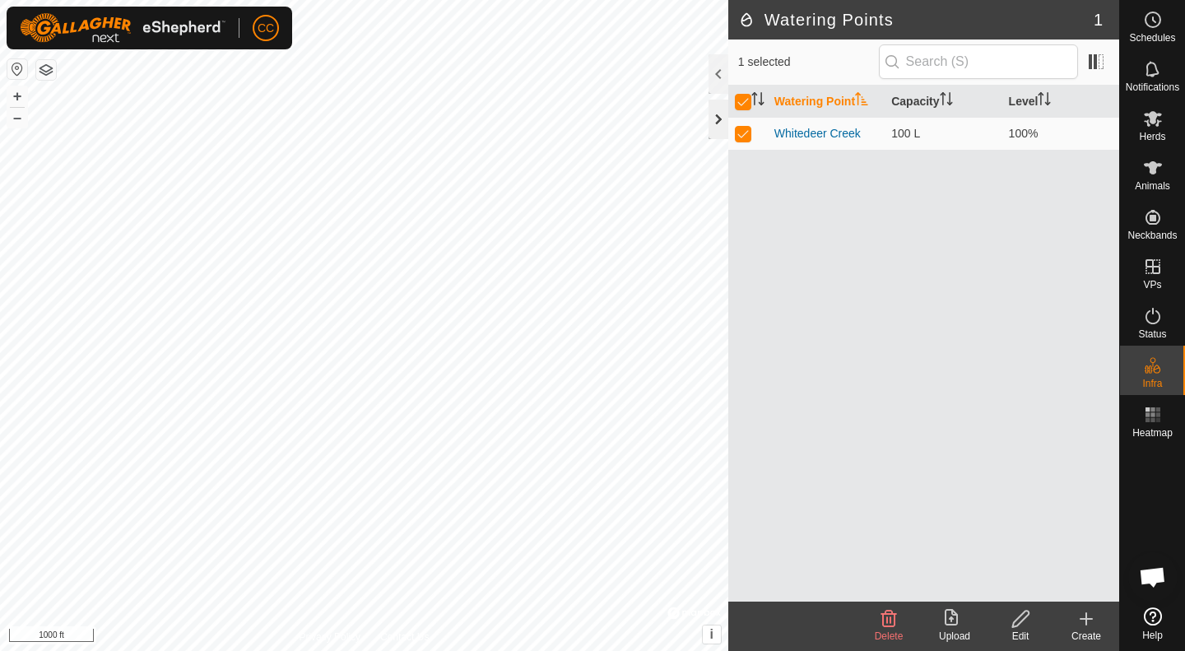
click at [719, 118] on div at bounding box center [719, 120] width 20 height 40
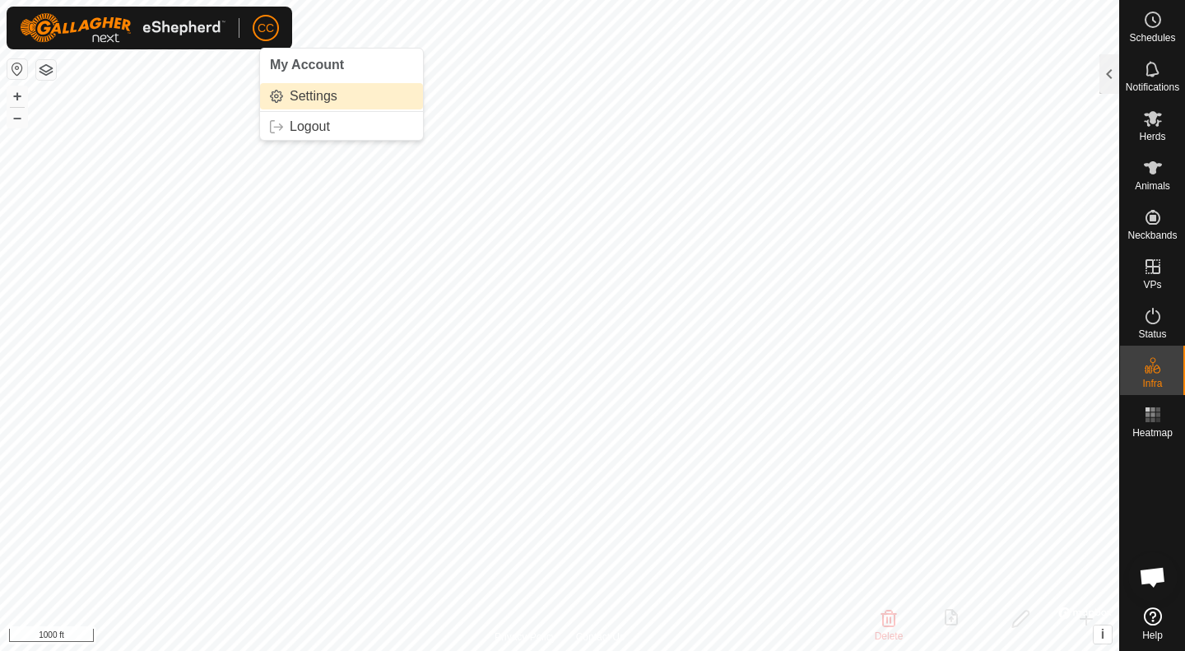
click at [306, 107] on link "Settings" at bounding box center [341, 96] width 163 height 26
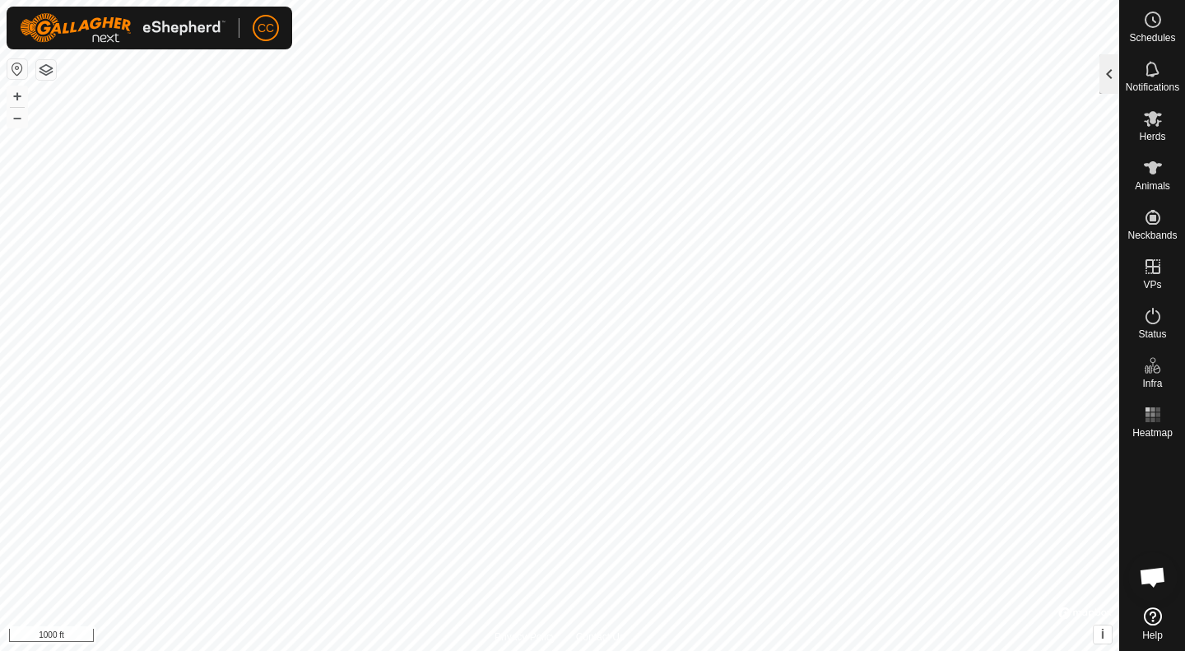
click at [1110, 77] on div at bounding box center [1110, 74] width 20 height 40
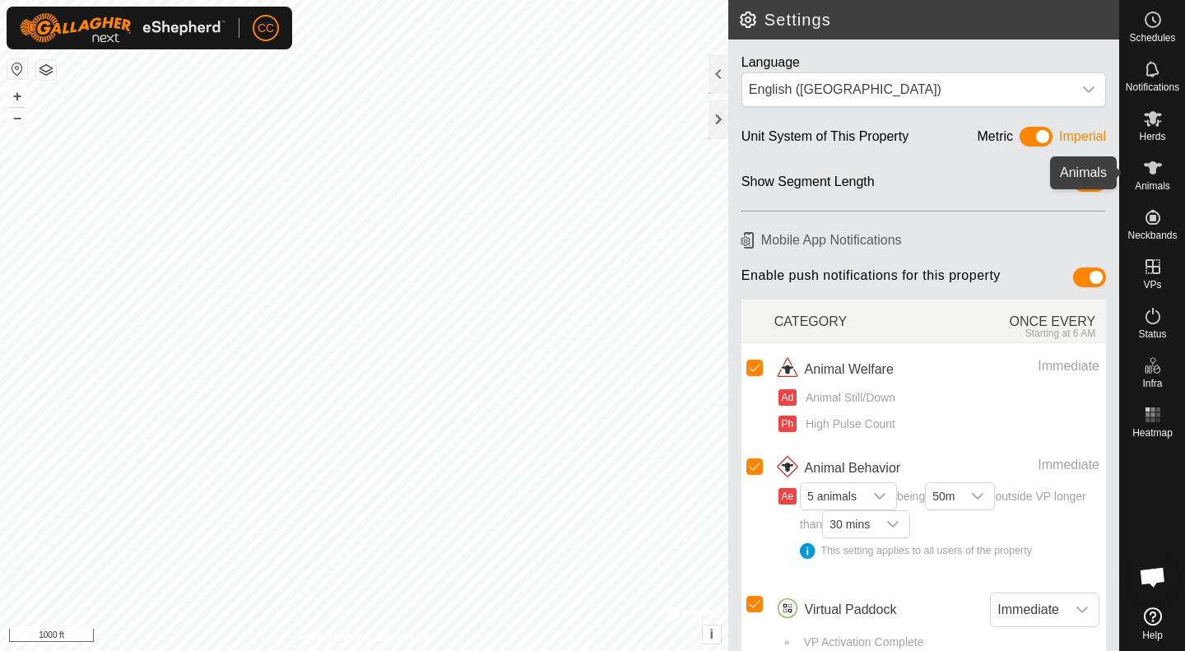
click at [1150, 157] on es-animals-svg-icon at bounding box center [1153, 168] width 30 height 26
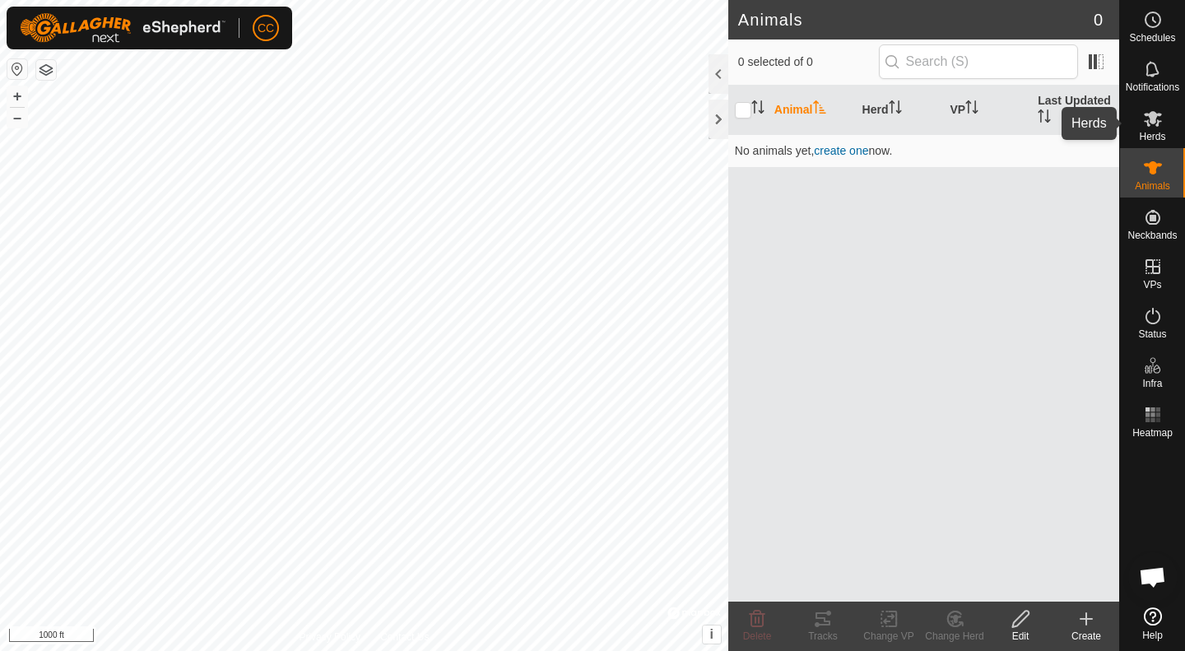
click at [1151, 128] on icon at bounding box center [1153, 119] width 20 height 20
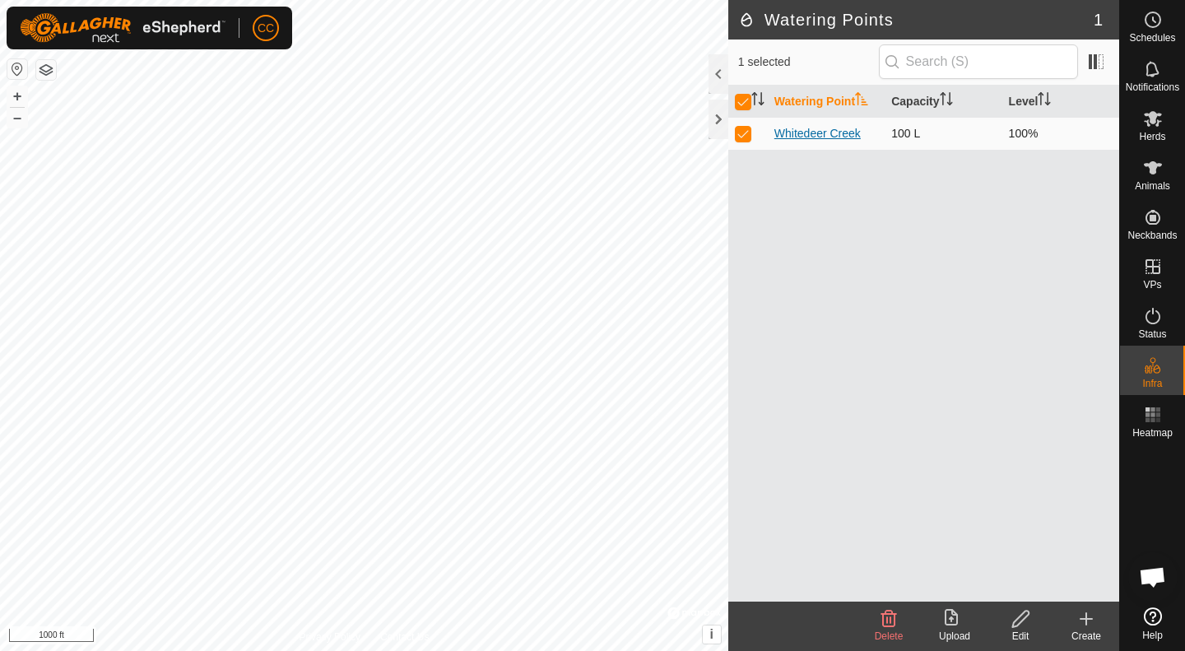
click at [785, 133] on link "Whitedeer Creek" at bounding box center [818, 133] width 86 height 13
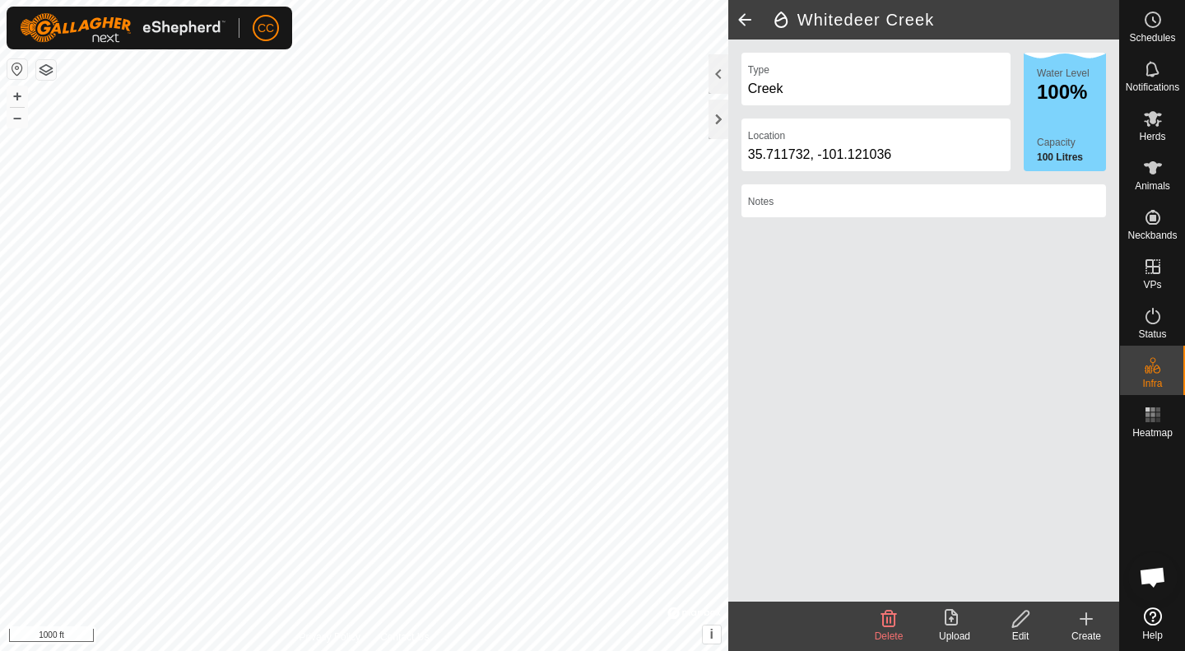
click at [1021, 628] on icon at bounding box center [1021, 619] width 21 height 20
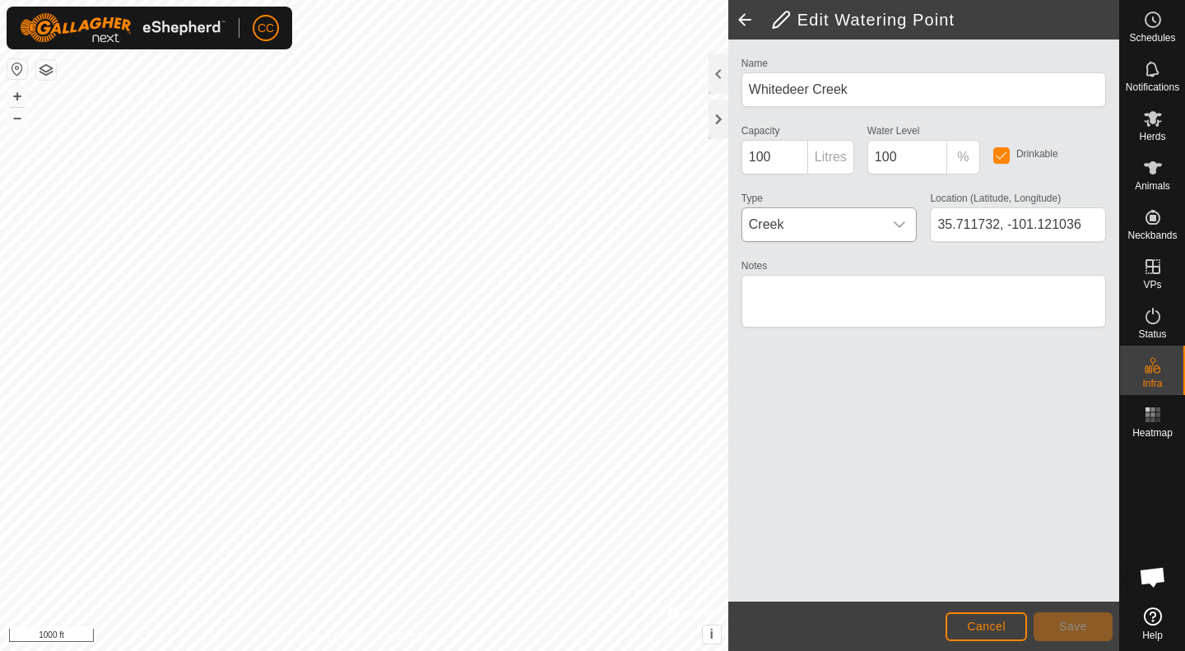
click at [900, 226] on icon "dropdown trigger" at bounding box center [899, 224] width 13 height 13
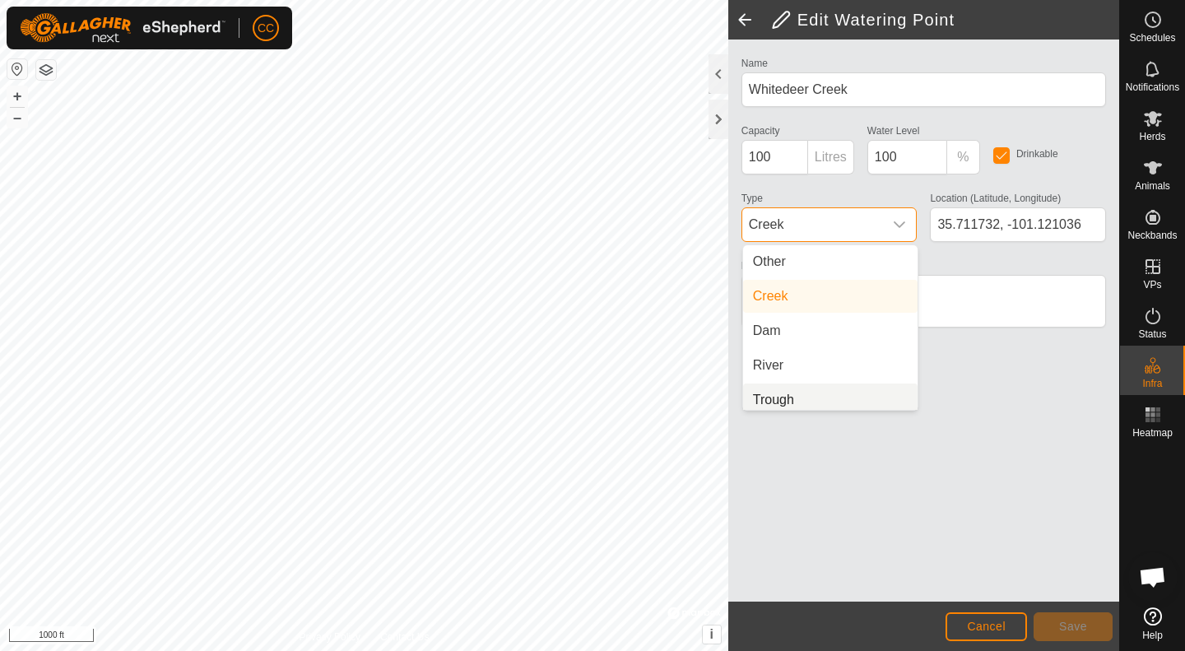
scroll to position [7, 0]
click at [848, 398] on li "Trough" at bounding box center [830, 393] width 175 height 33
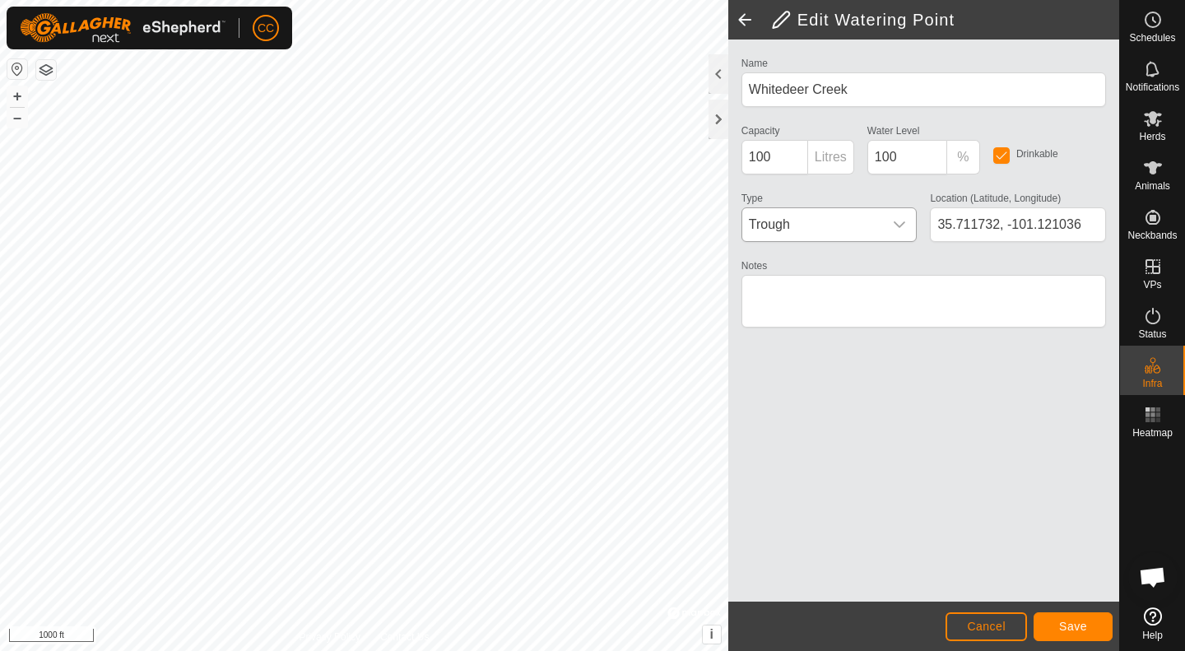
click at [899, 228] on icon "dropdown trigger" at bounding box center [899, 224] width 13 height 13
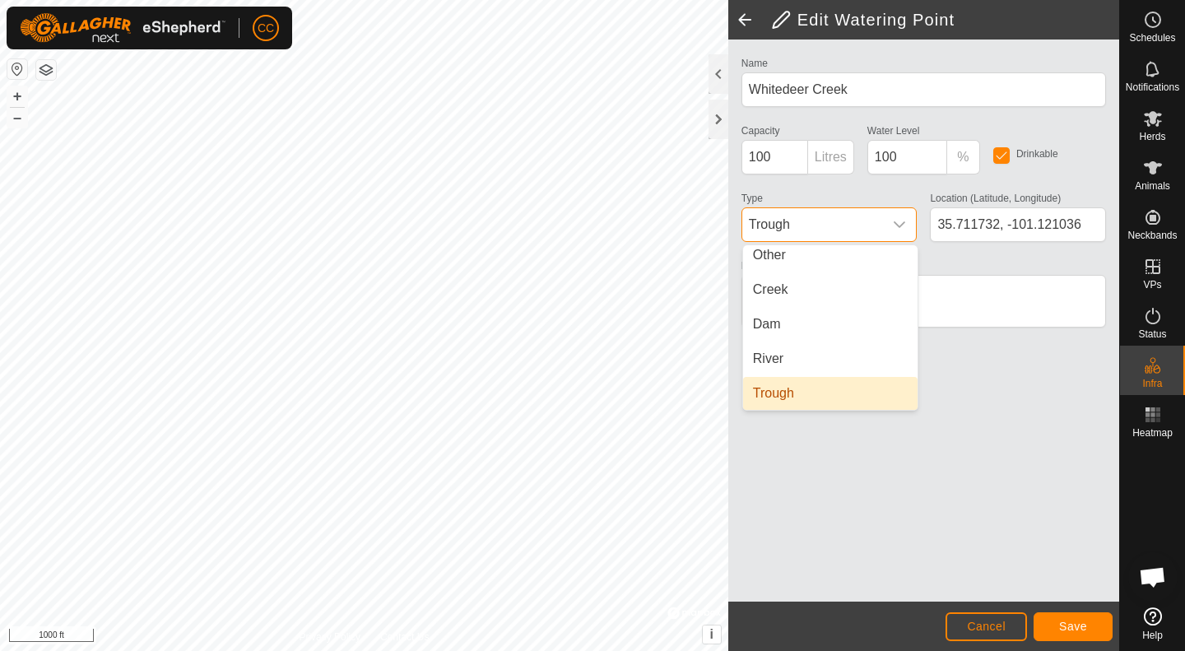
scroll to position [0, 0]
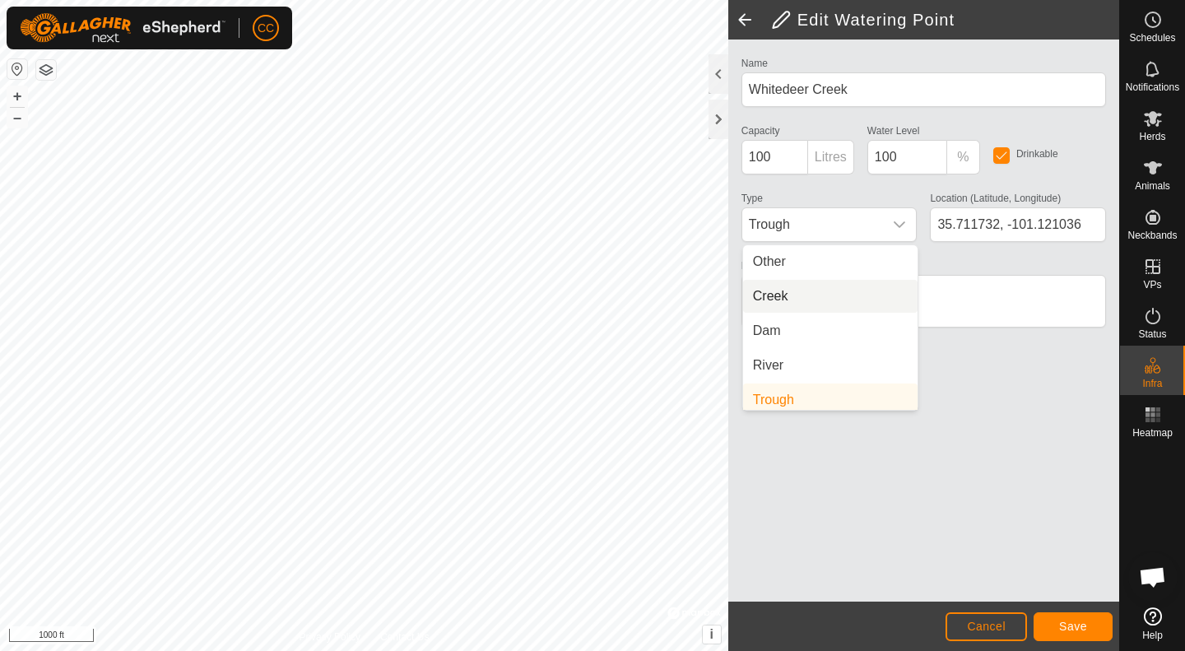
click at [829, 294] on li "Creek" at bounding box center [830, 296] width 175 height 33
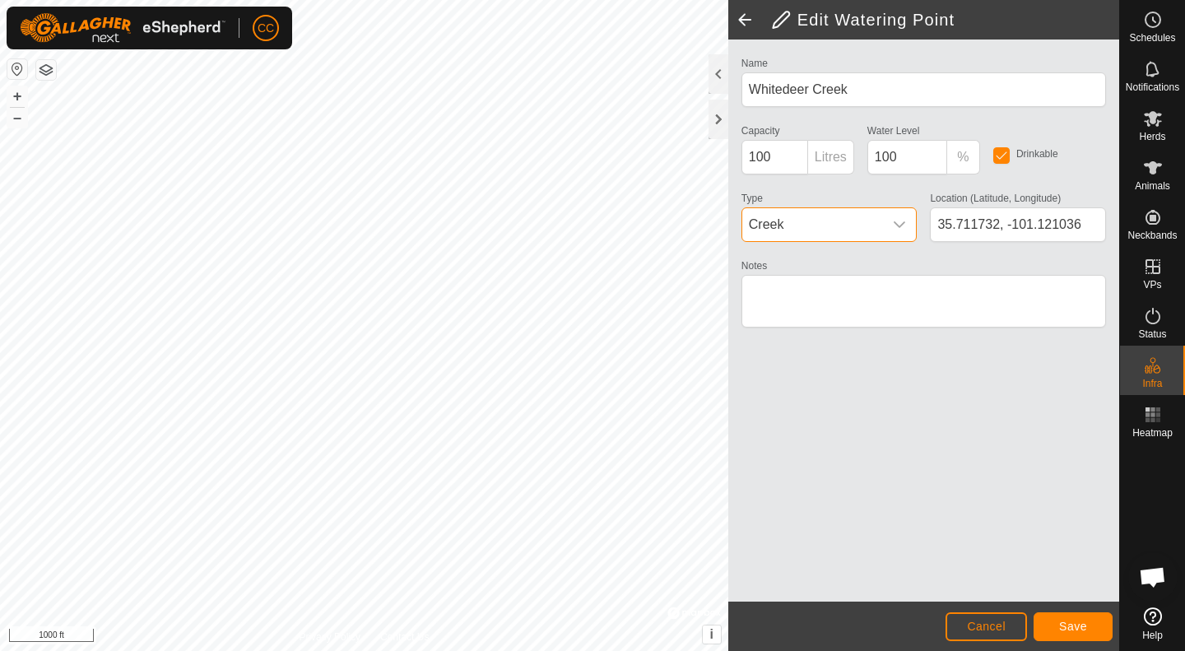
scroll to position [7, 0]
click at [1048, 628] on button "Save" at bounding box center [1073, 626] width 79 height 29
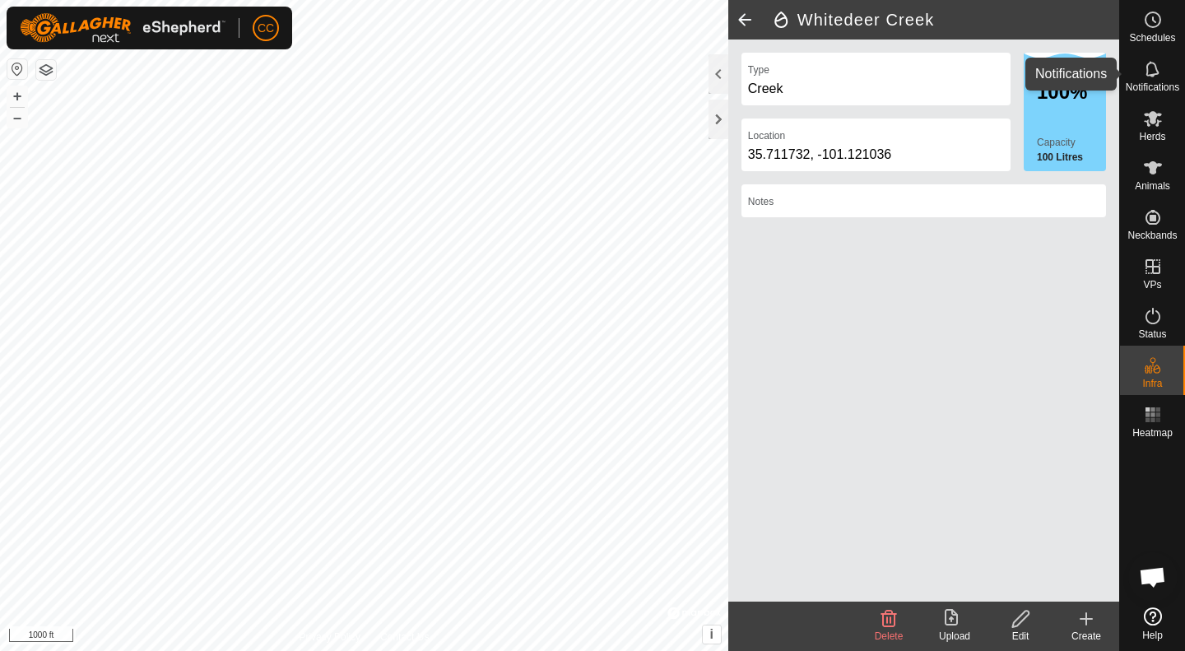
click at [1155, 76] on icon at bounding box center [1153, 69] width 20 height 20
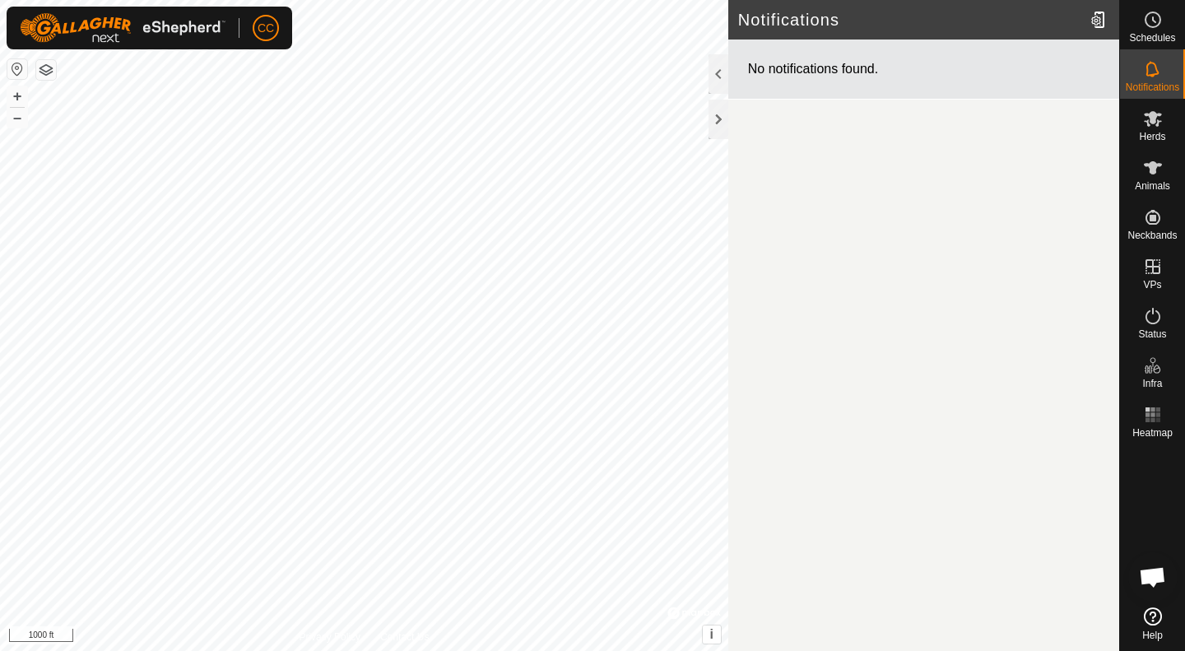
click at [1148, 621] on icon at bounding box center [1153, 617] width 18 height 18
click at [1158, 325] on icon at bounding box center [1153, 316] width 20 height 20
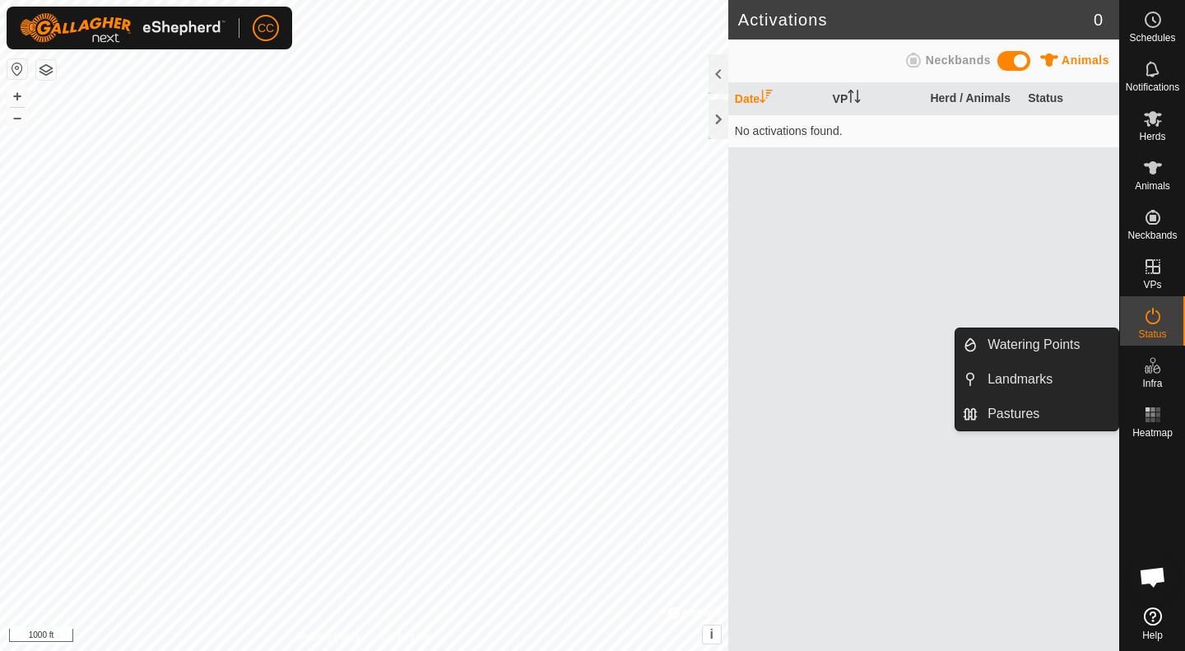
click at [1146, 609] on icon at bounding box center [1153, 617] width 18 height 18
